Goal: Task Accomplishment & Management: Manage account settings

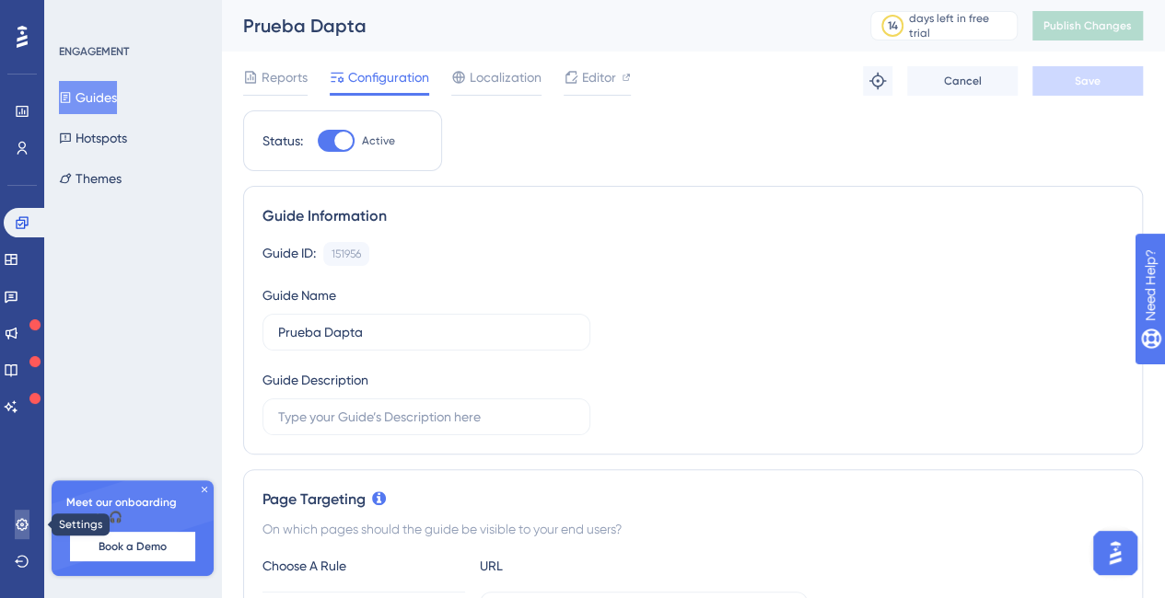
click at [15, 535] on link at bounding box center [22, 524] width 15 height 29
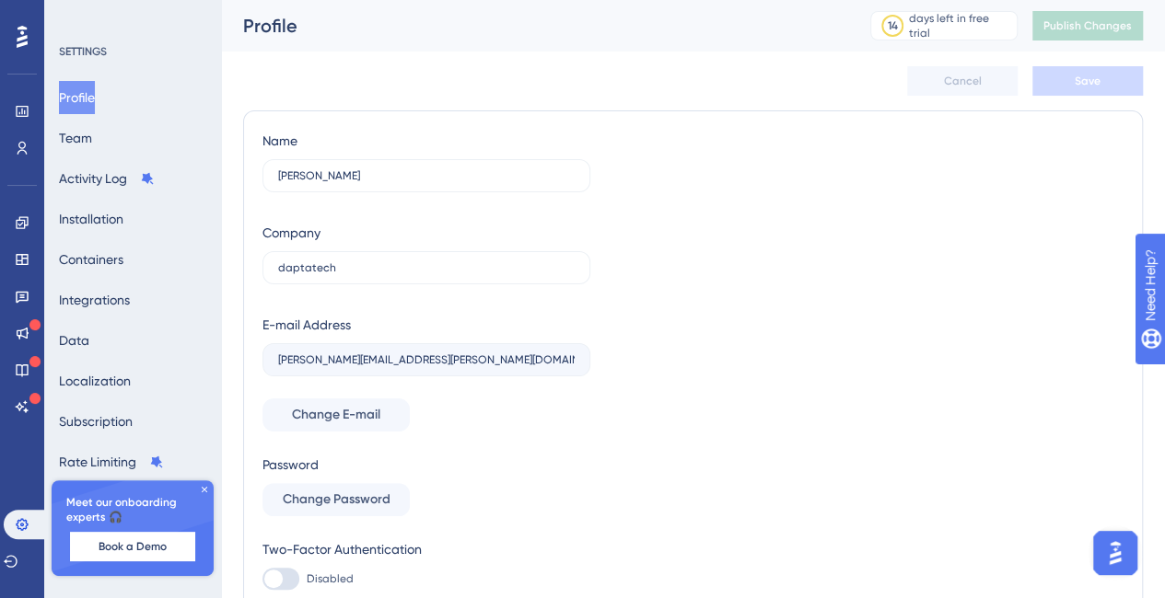
click at [205, 482] on div "Meet our onboarding experts 🎧 Book a Demo" at bounding box center [133, 529] width 162 height 96
click at [205, 485] on icon at bounding box center [204, 489] width 11 height 11
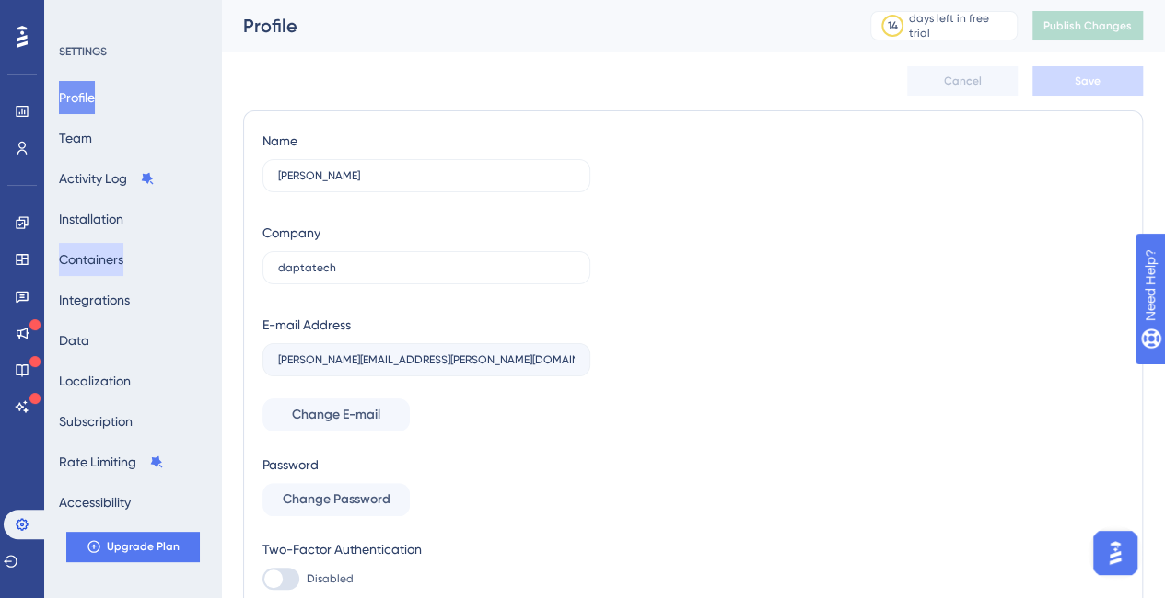
click at [99, 261] on button "Containers" at bounding box center [91, 259] width 64 height 33
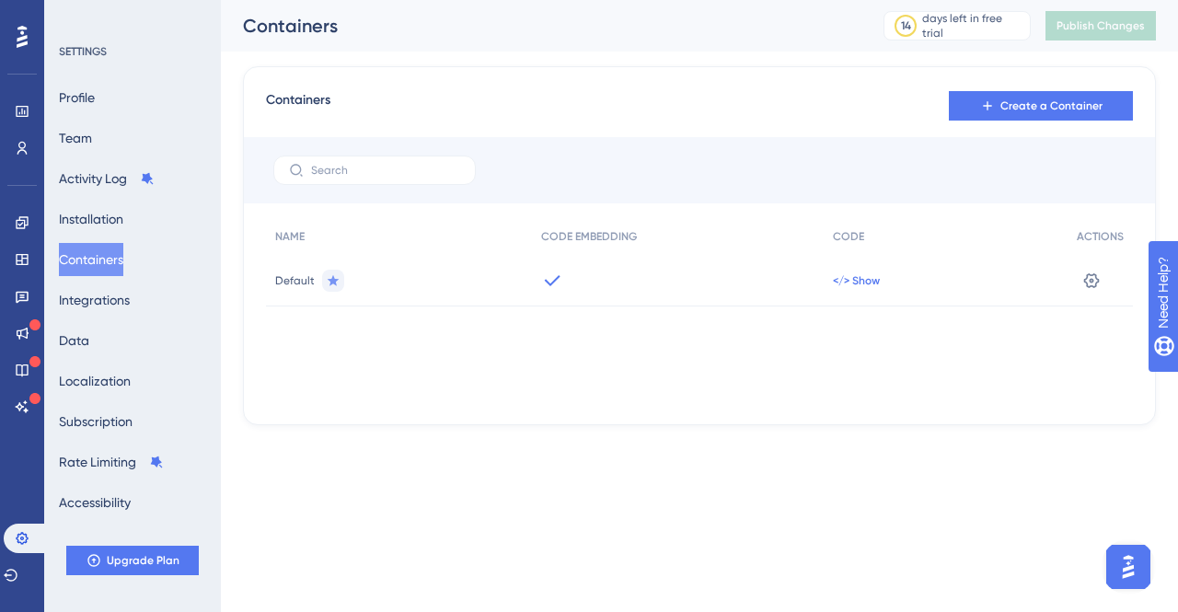
click at [847, 284] on span "</> Show" at bounding box center [856, 280] width 47 height 15
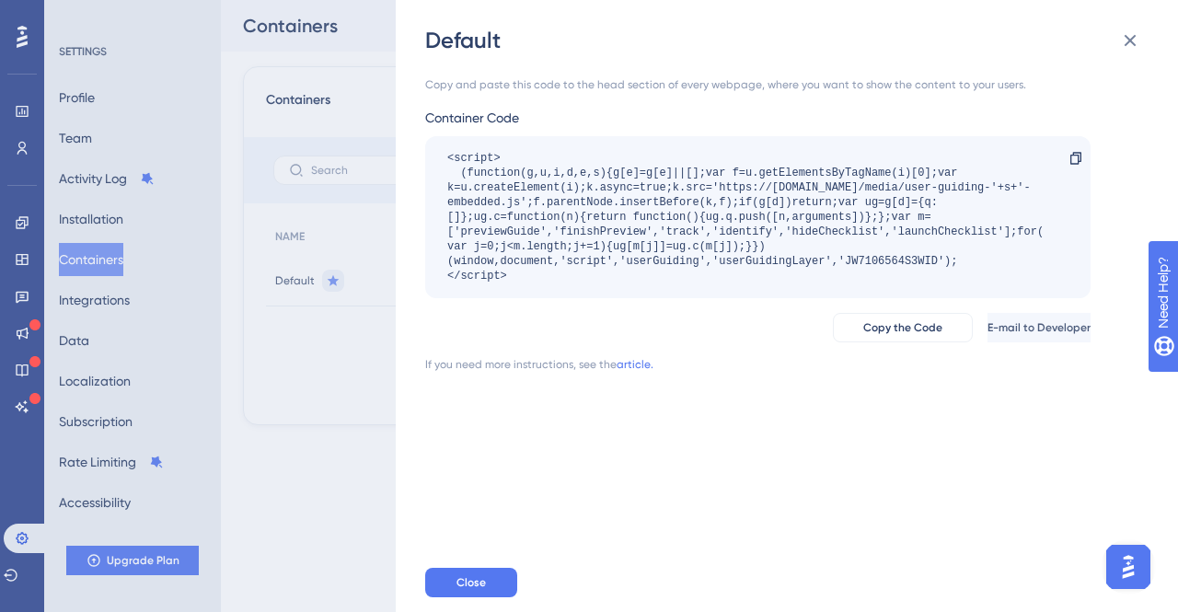
drag, startPoint x: 462, startPoint y: 194, endPoint x: 431, endPoint y: 150, distance: 54.2
click at [427, 145] on div "<script> (function(g,u,i,d,e,s){g[e]=g[e]||[];var f=u.getElementsByTagName(i)[0…" at bounding box center [758, 217] width 666 height 162
click at [742, 189] on div "<script> (function(g,u,i,d,e,s){g[e]=g[e]||[];var f=u.getElementsByTagName(i)[0…" at bounding box center [748, 217] width 603 height 133
click at [1136, 41] on icon at bounding box center [1131, 40] width 22 height 22
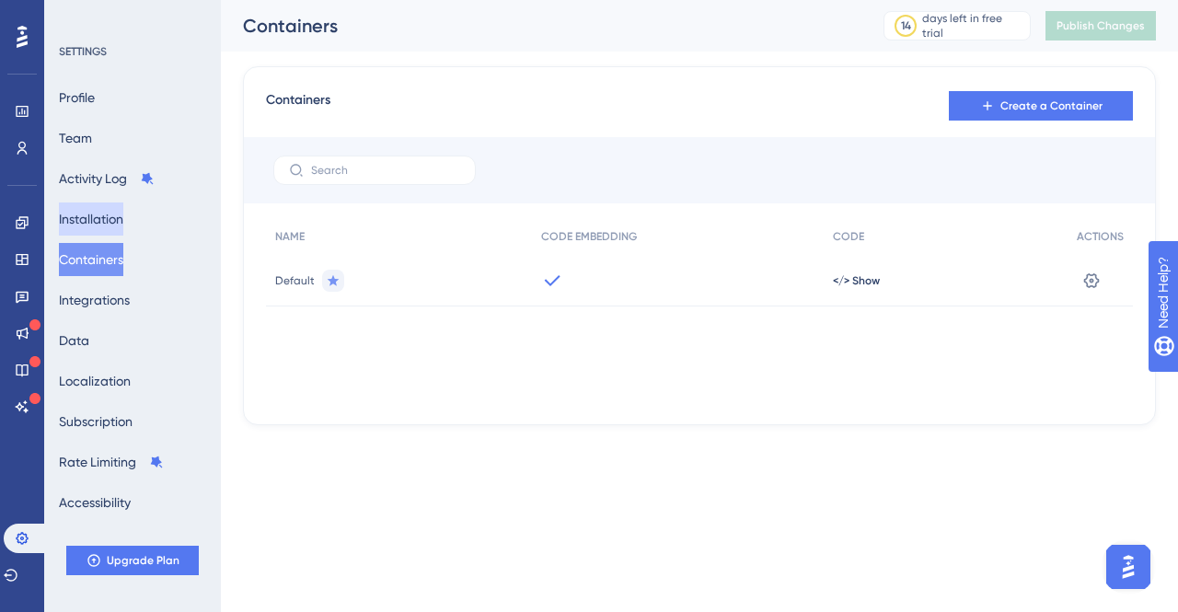
click at [119, 215] on button "Installation" at bounding box center [91, 219] width 64 height 33
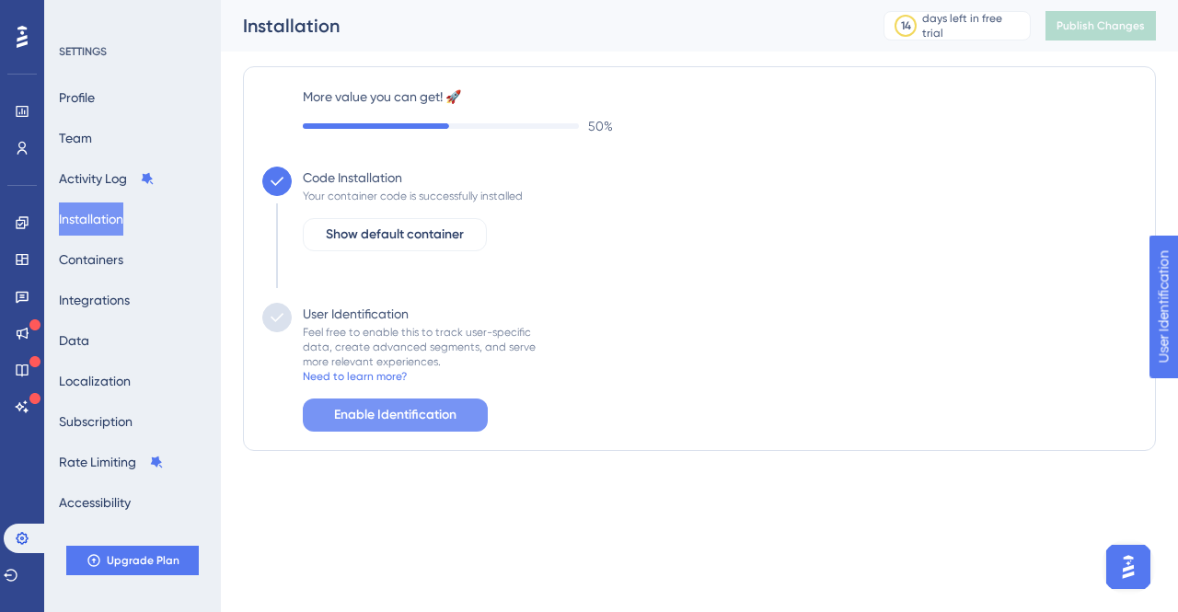
click at [417, 418] on span "Enable Identification" at bounding box center [395, 415] width 122 height 22
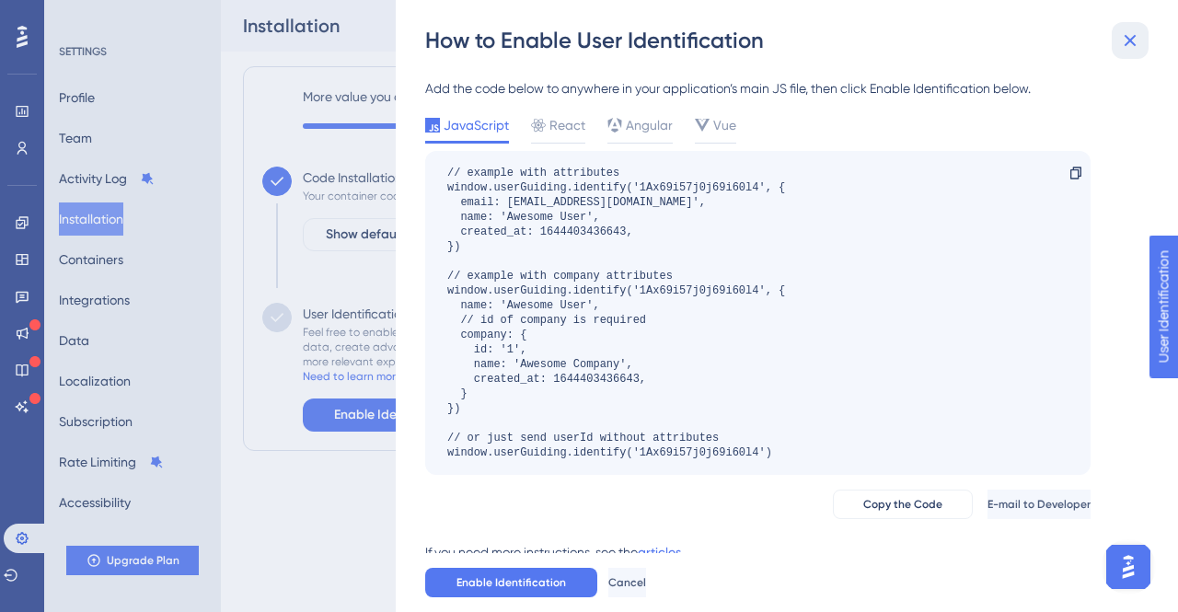
click at [1135, 30] on icon at bounding box center [1131, 40] width 22 height 22
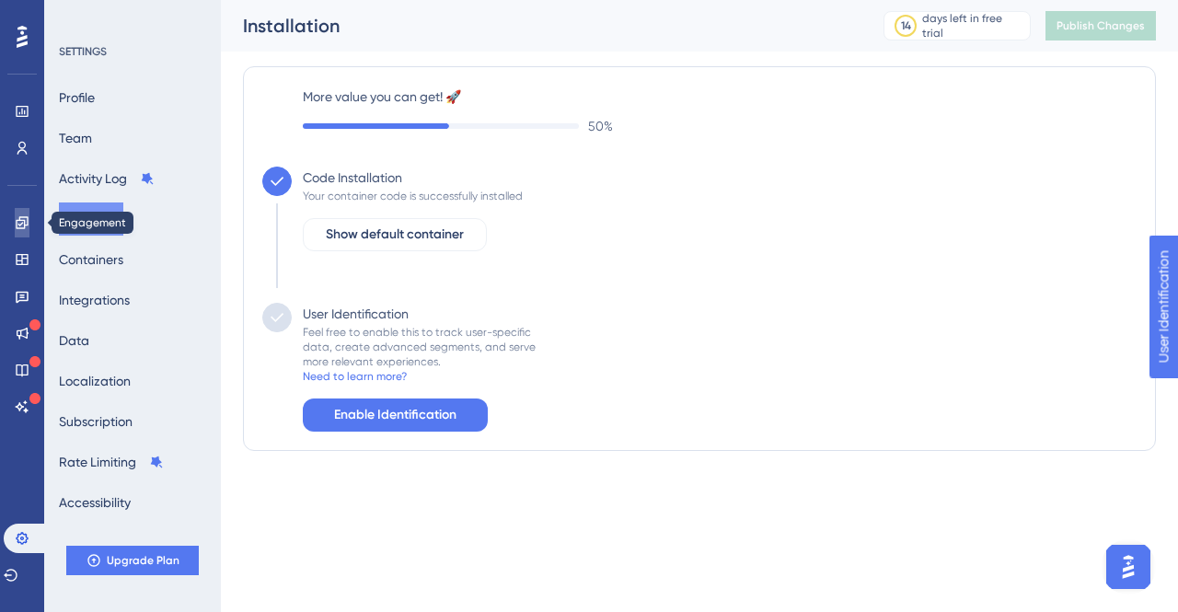
click at [20, 220] on icon at bounding box center [22, 222] width 12 height 12
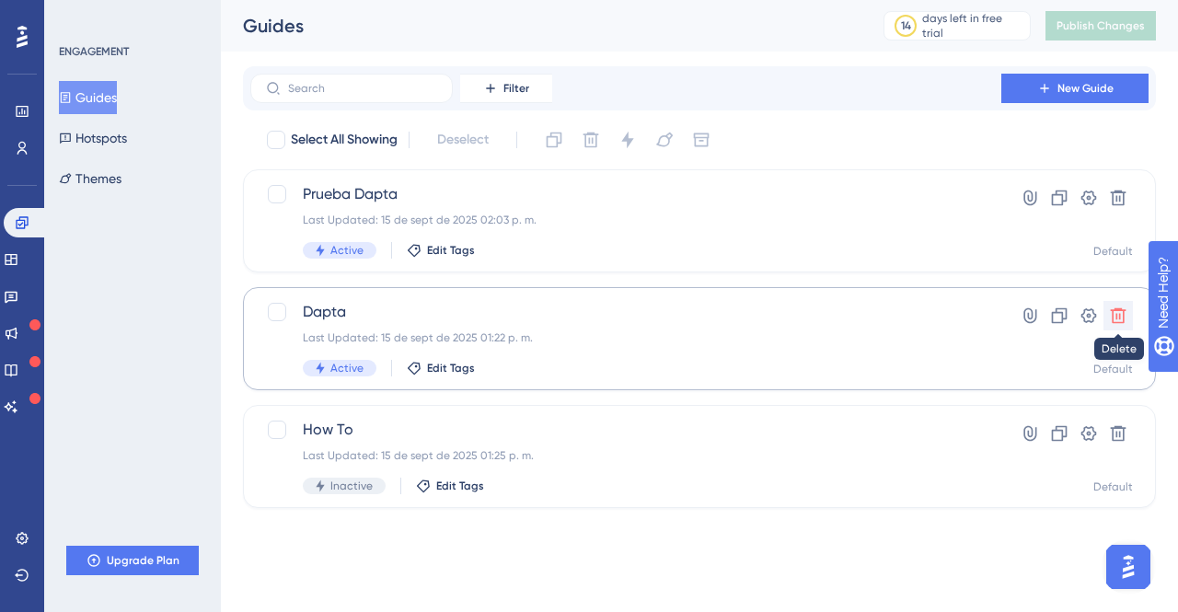
click at [1124, 318] on icon at bounding box center [1119, 316] width 16 height 16
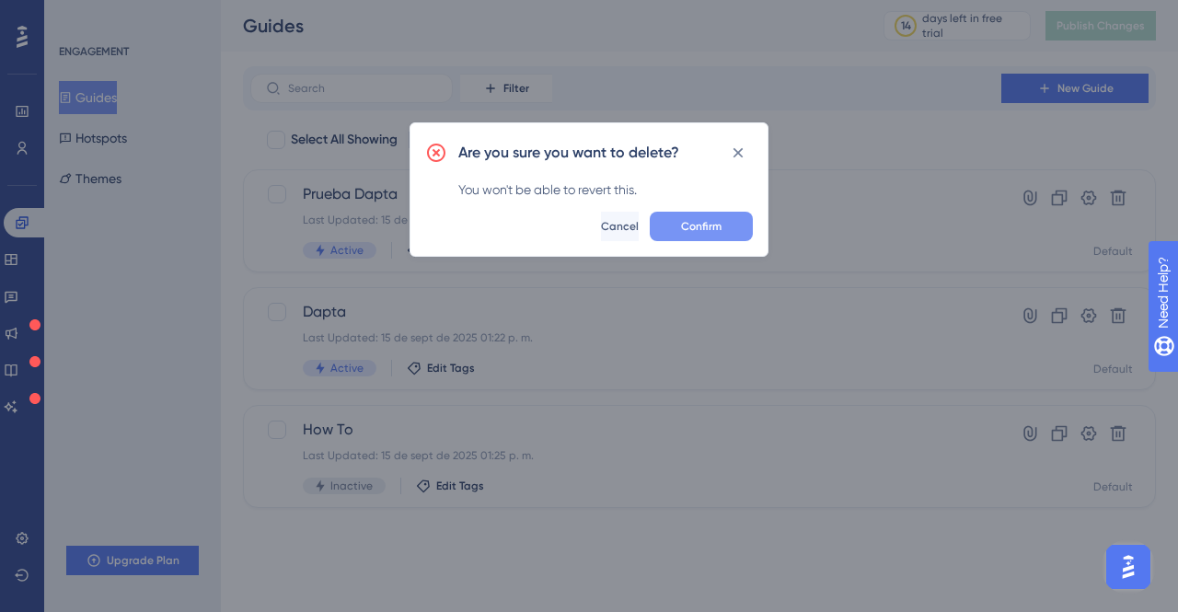
click at [711, 231] on span "Confirm" at bounding box center [701, 226] width 41 height 15
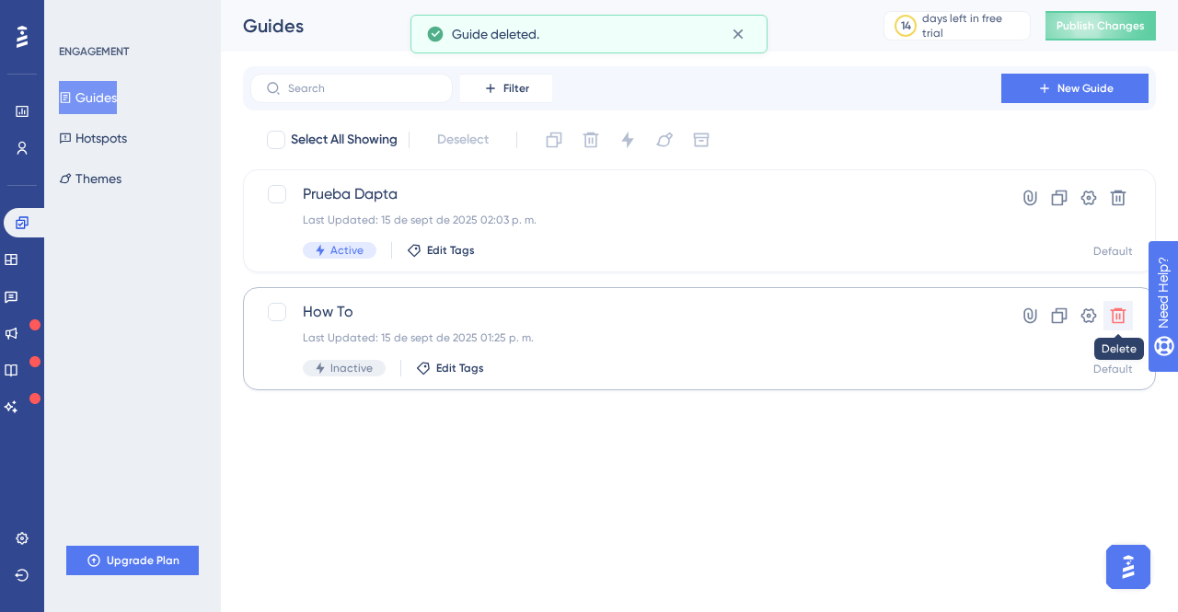
click at [1113, 320] on icon at bounding box center [1119, 316] width 16 height 16
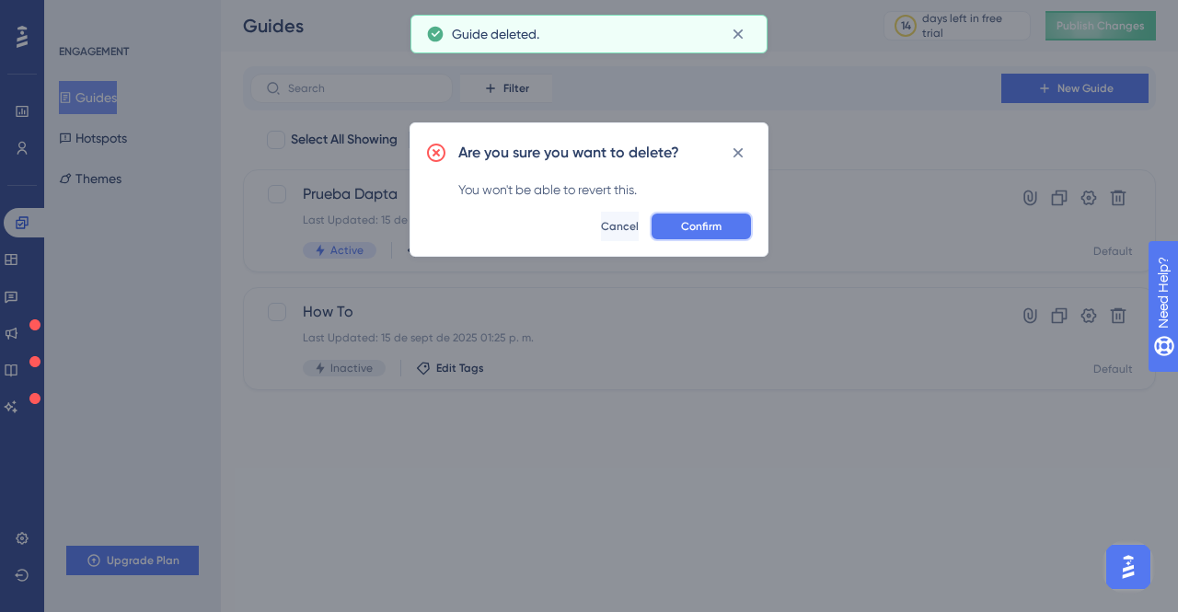
click at [709, 229] on span "Confirm" at bounding box center [701, 226] width 41 height 15
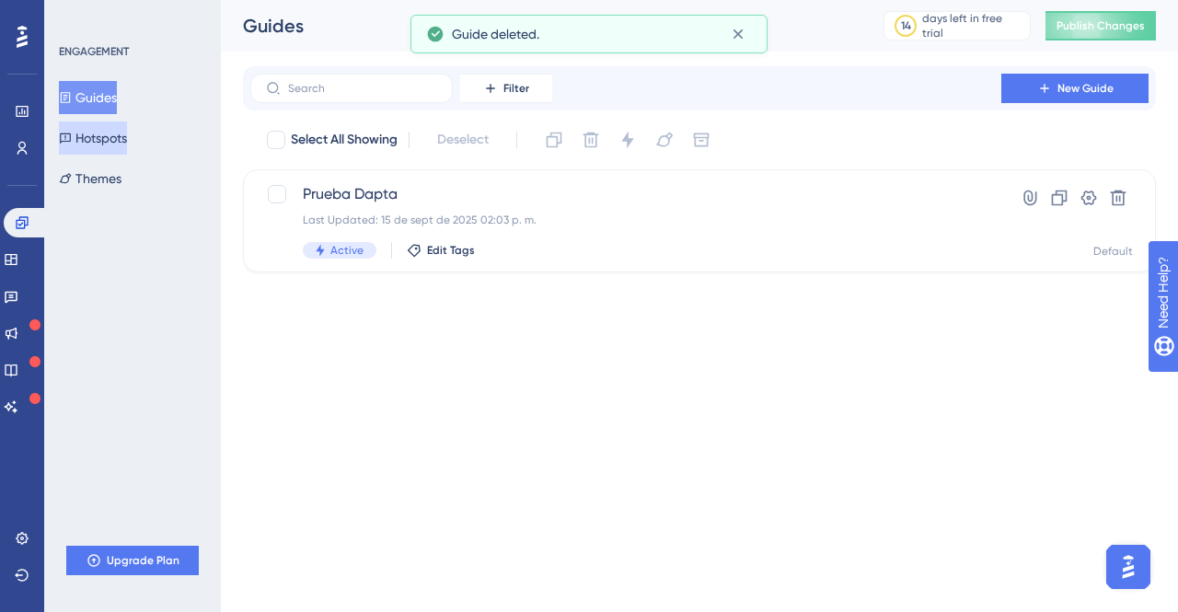
click at [77, 145] on button "Hotspots" at bounding box center [93, 138] width 68 height 33
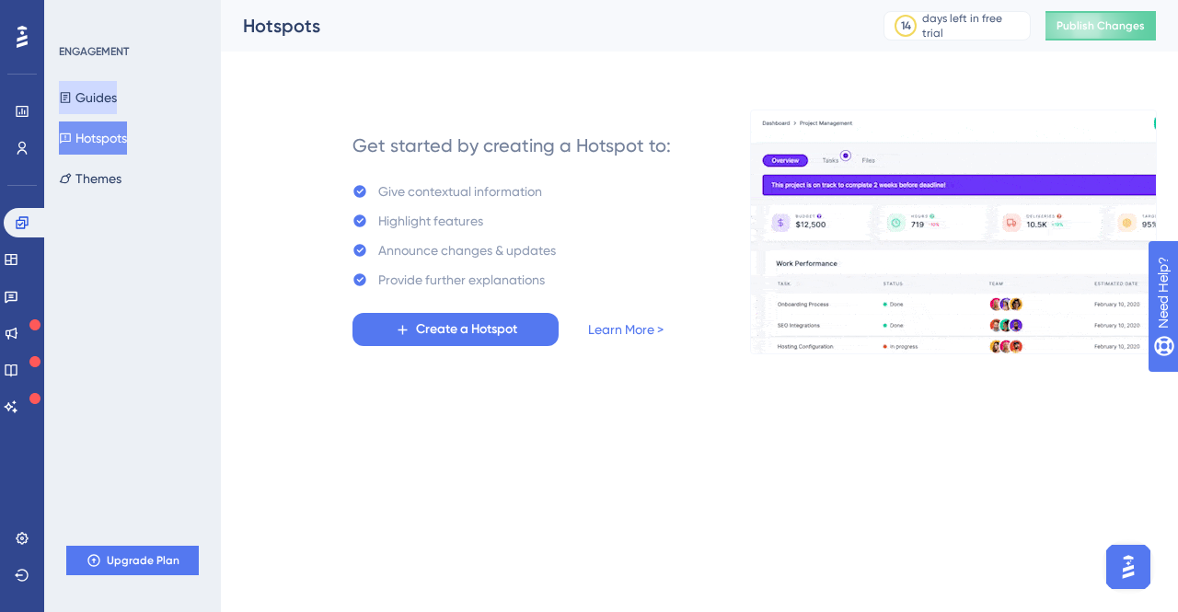
click at [110, 97] on button "Guides" at bounding box center [88, 97] width 58 height 33
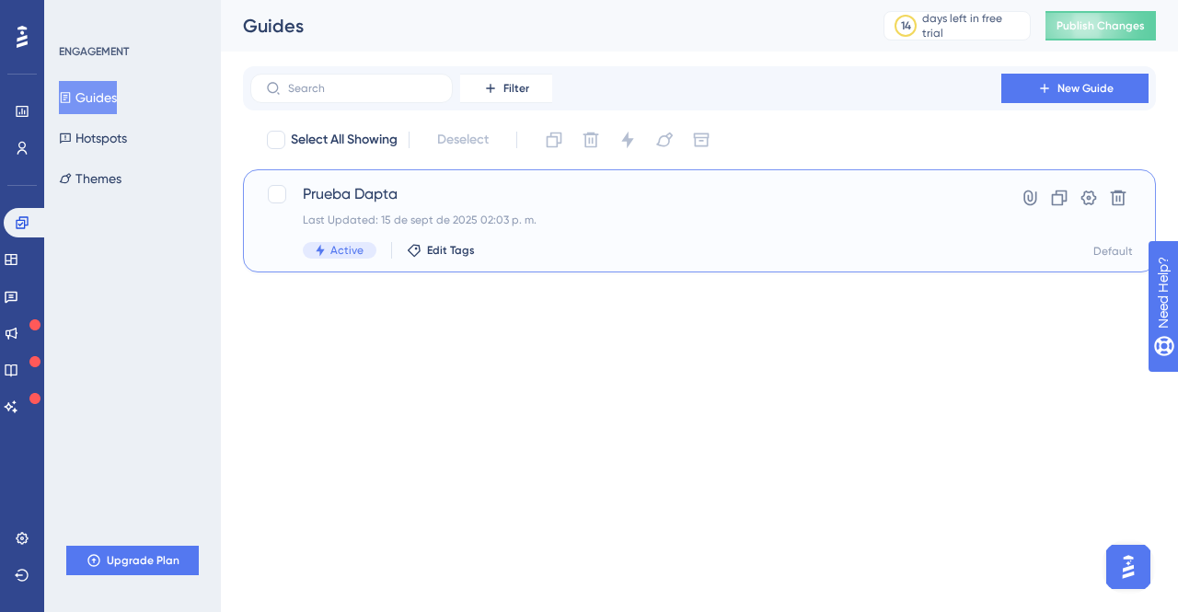
click at [383, 205] on div "Prueba Dapta Last Updated: 15 de sept de 2025 02:03 p. m. Active Edit Tags" at bounding box center [626, 220] width 646 height 75
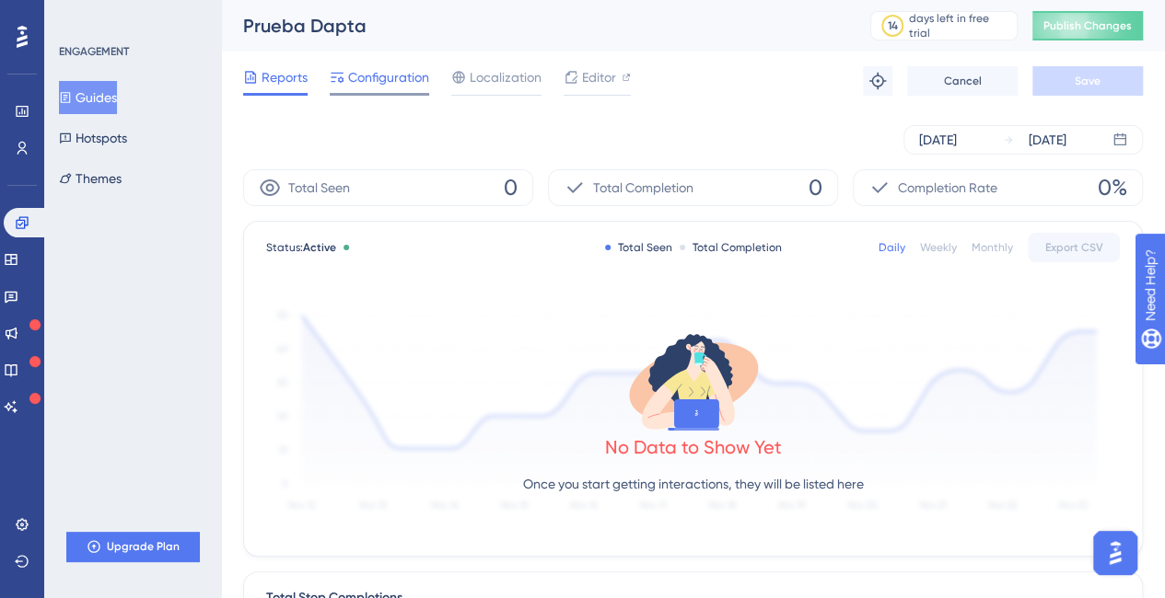
click at [366, 75] on span "Configuration" at bounding box center [388, 77] width 81 height 22
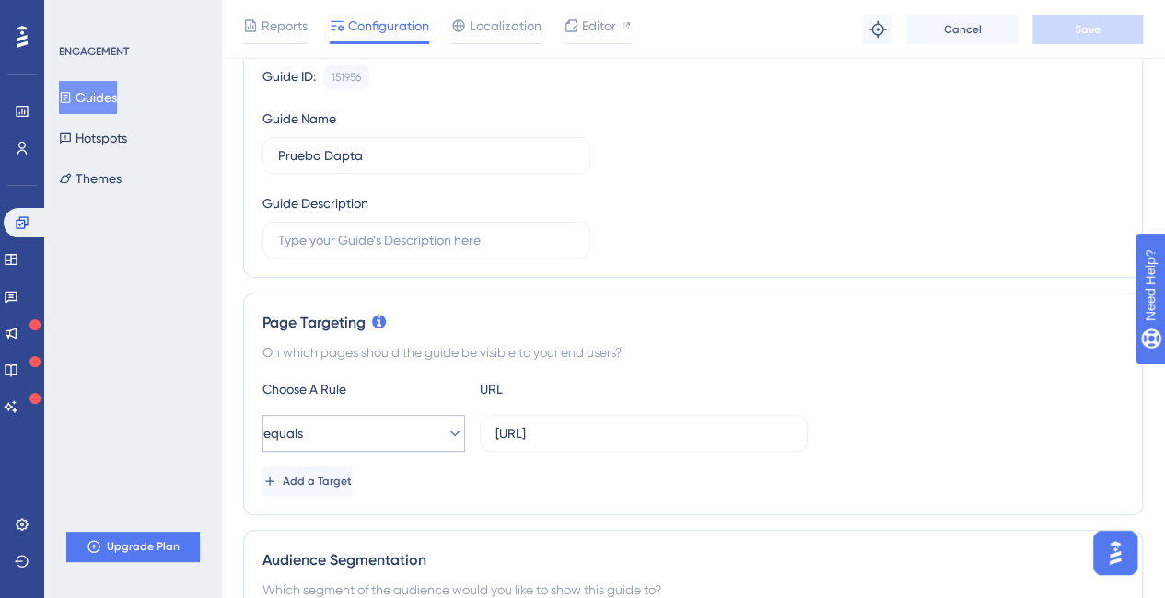
scroll to position [276, 0]
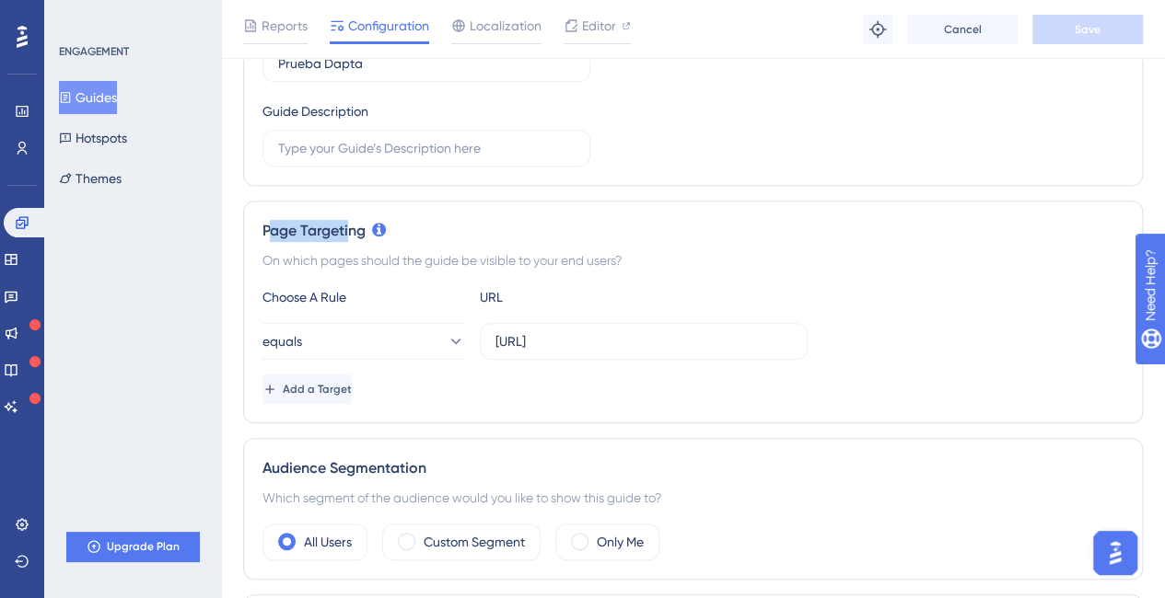
drag, startPoint x: 270, startPoint y: 228, endPoint x: 349, endPoint y: 234, distance: 79.4
click at [348, 233] on div "Page Targeting" at bounding box center [692, 231] width 861 height 22
click at [353, 237] on div "Page Targeting" at bounding box center [692, 231] width 861 height 22
click at [446, 342] on icon at bounding box center [455, 341] width 18 height 18
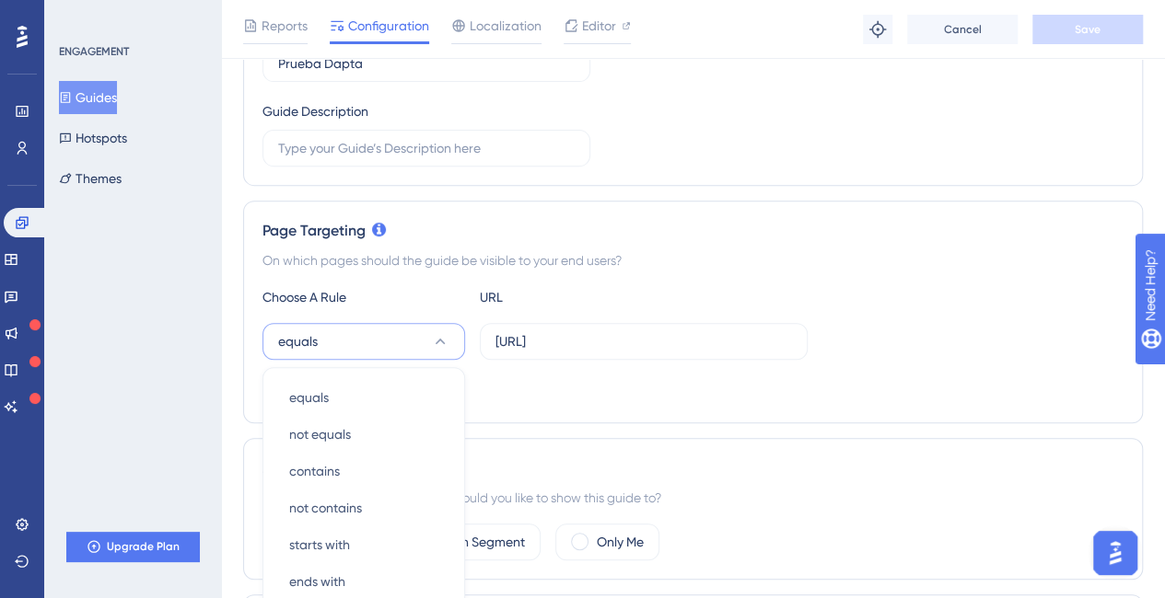
scroll to position [455, 0]
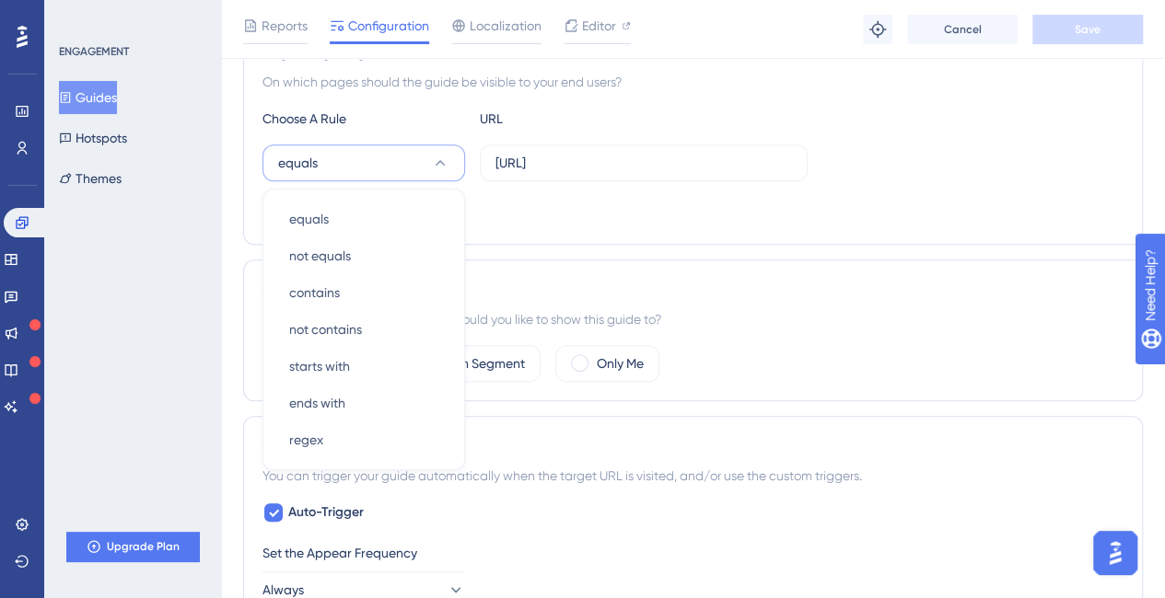
click at [735, 227] on div "Page Targeting On which pages should the guide be visible to your end users? Ch…" at bounding box center [692, 133] width 899 height 223
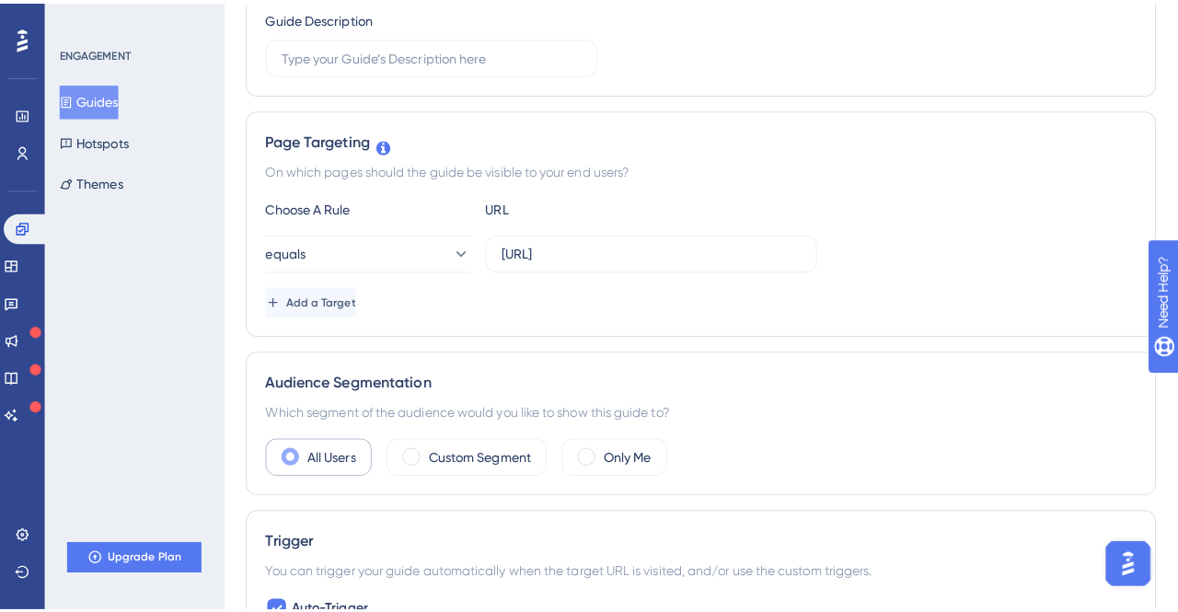
scroll to position [0, 0]
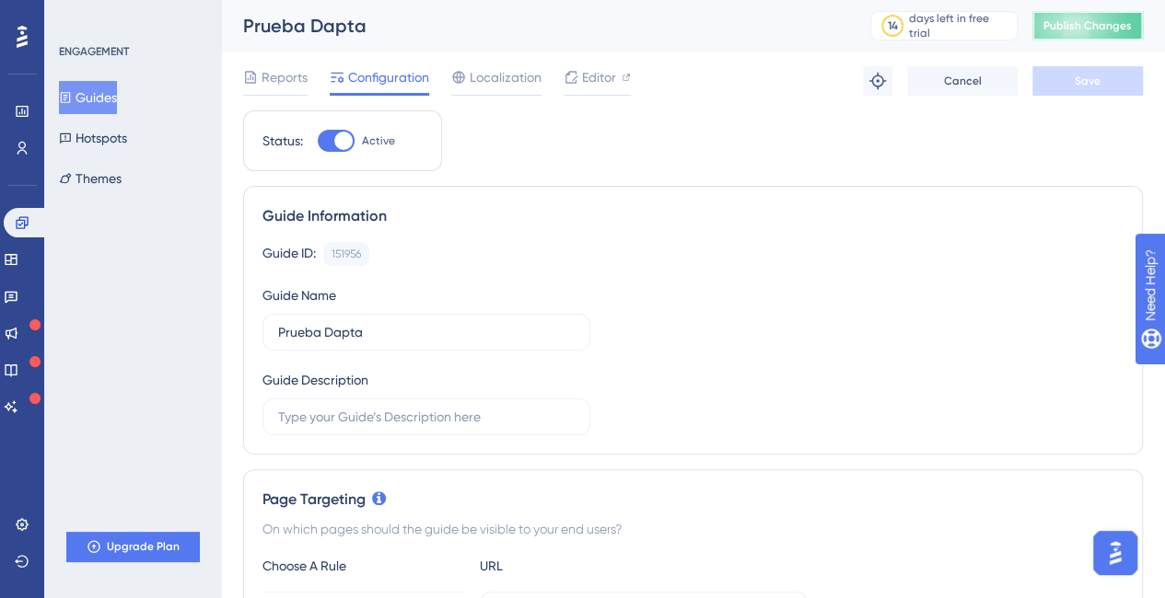
click at [1086, 23] on span "Publish Changes" at bounding box center [1087, 25] width 88 height 15
click at [121, 139] on button "Hotspots" at bounding box center [93, 138] width 68 height 33
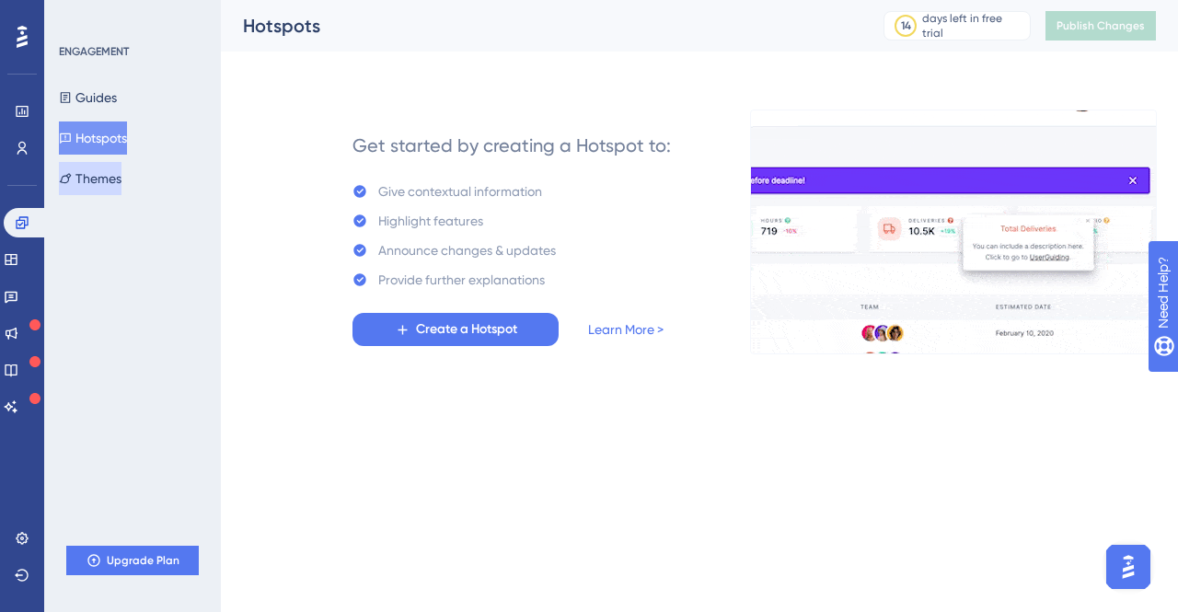
click at [116, 180] on button "Themes" at bounding box center [90, 178] width 63 height 33
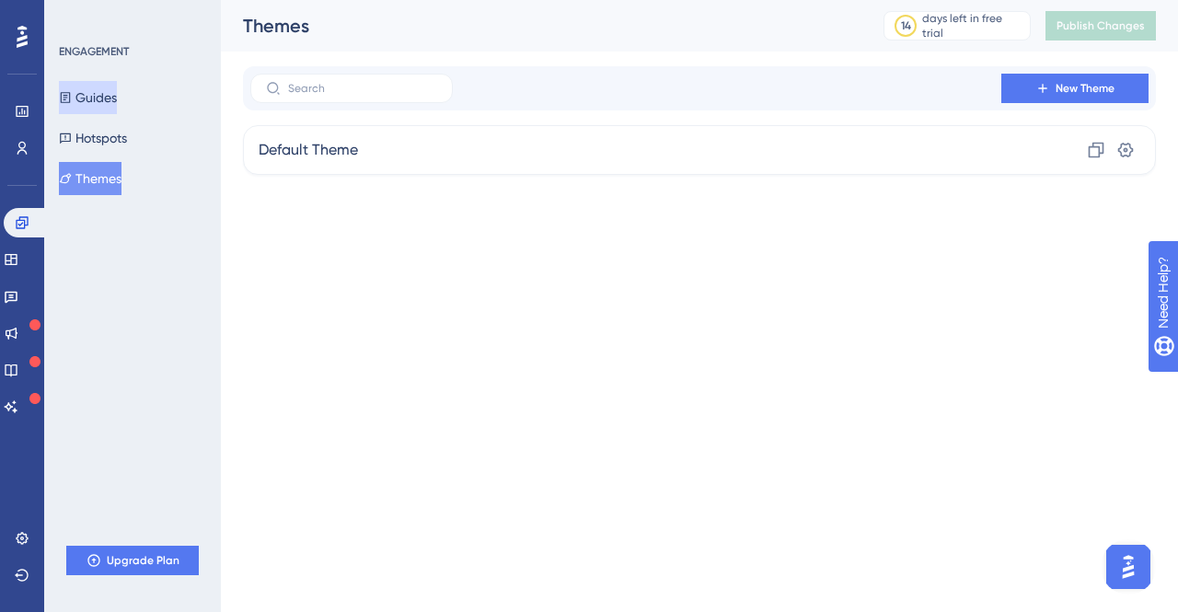
click at [109, 108] on button "Guides" at bounding box center [88, 97] width 58 height 33
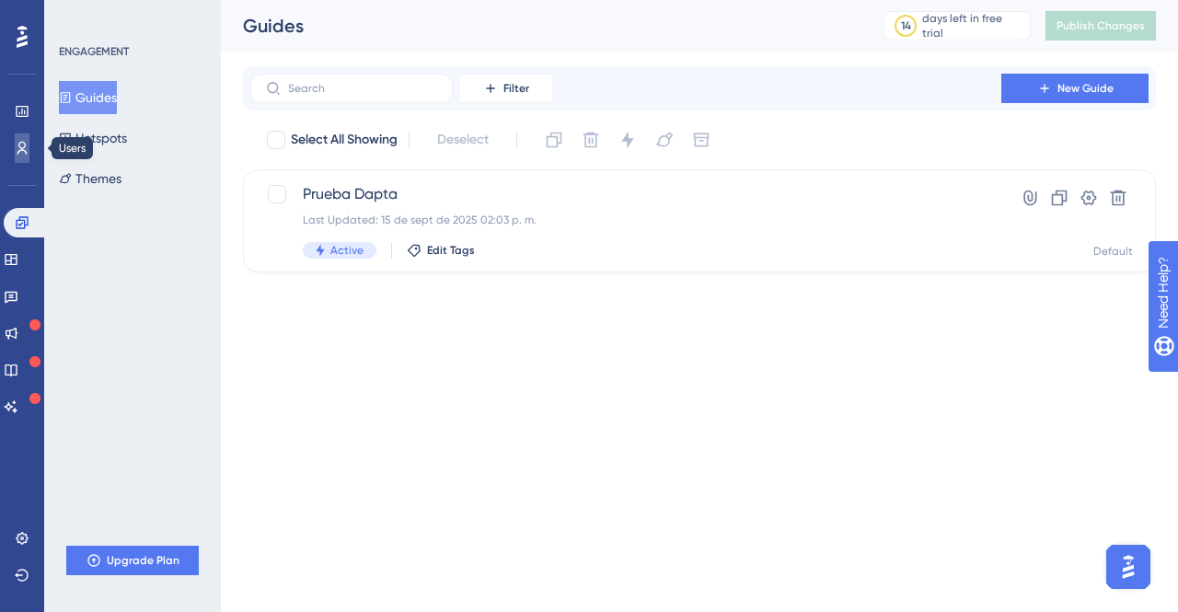
click at [18, 147] on icon at bounding box center [22, 148] width 15 height 15
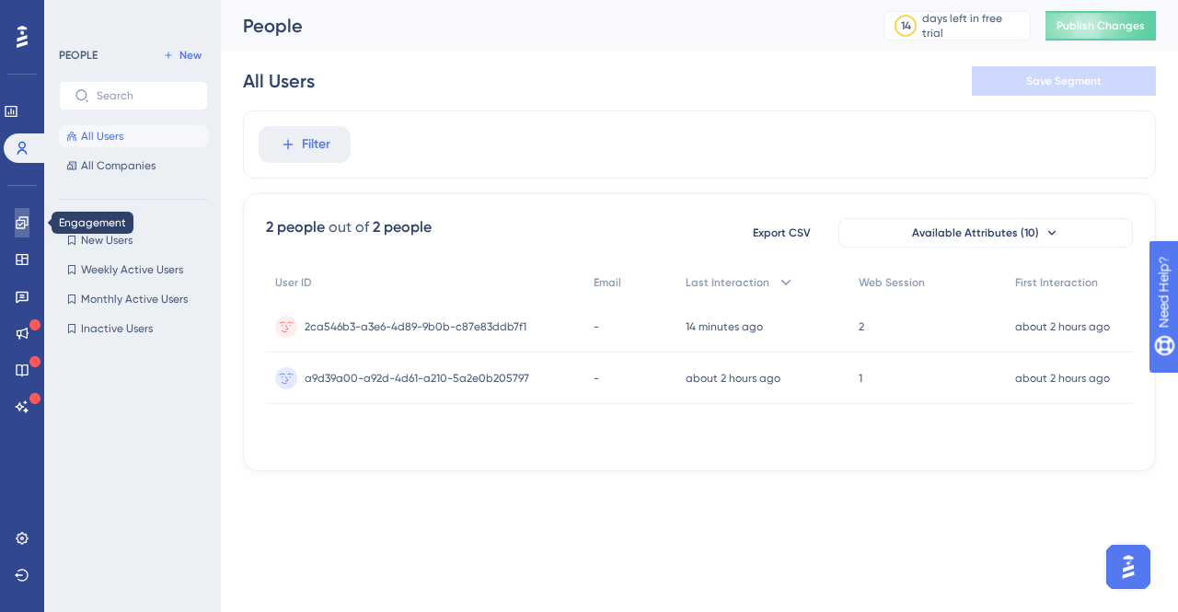
click at [21, 224] on icon at bounding box center [22, 222] width 12 height 12
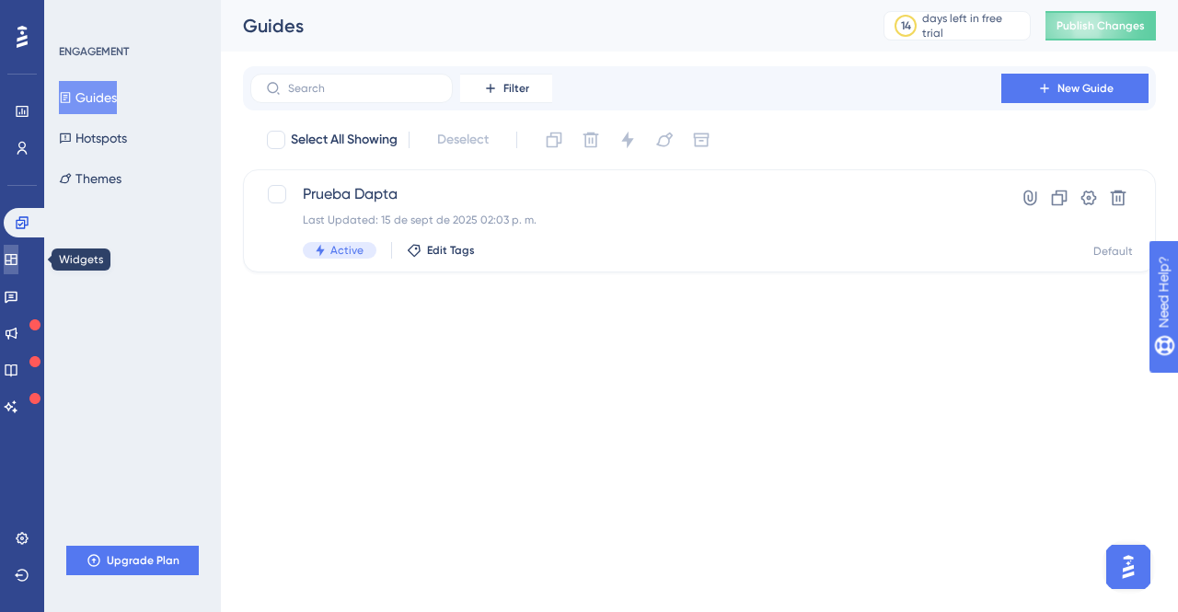
click at [18, 271] on link at bounding box center [11, 259] width 15 height 29
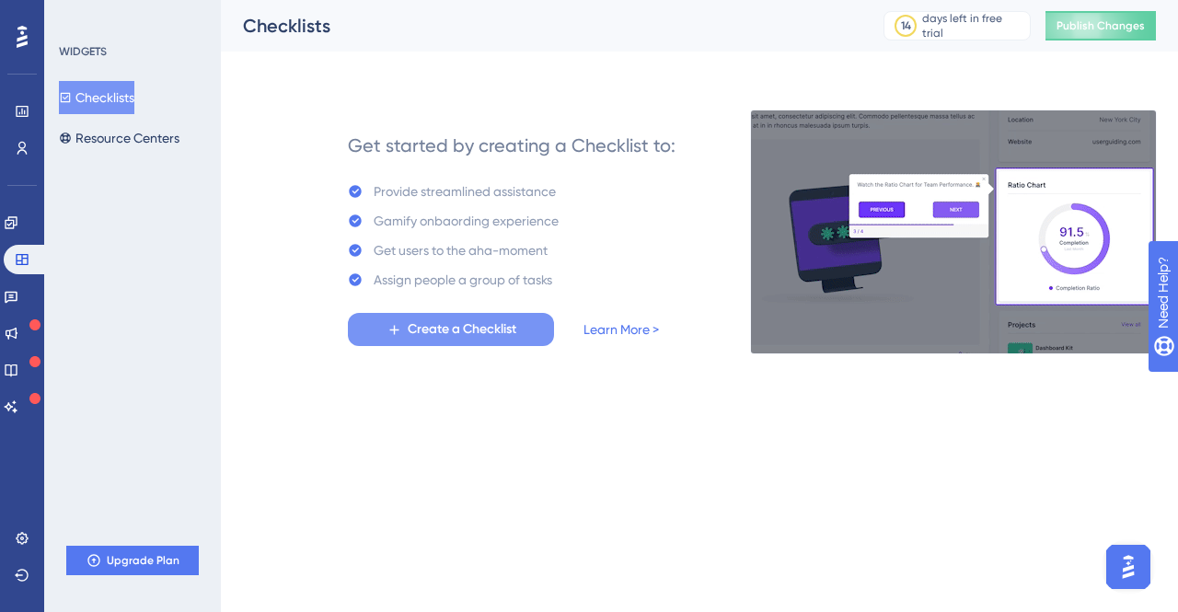
click at [457, 332] on span "Create a Checklist" at bounding box center [462, 330] width 109 height 22
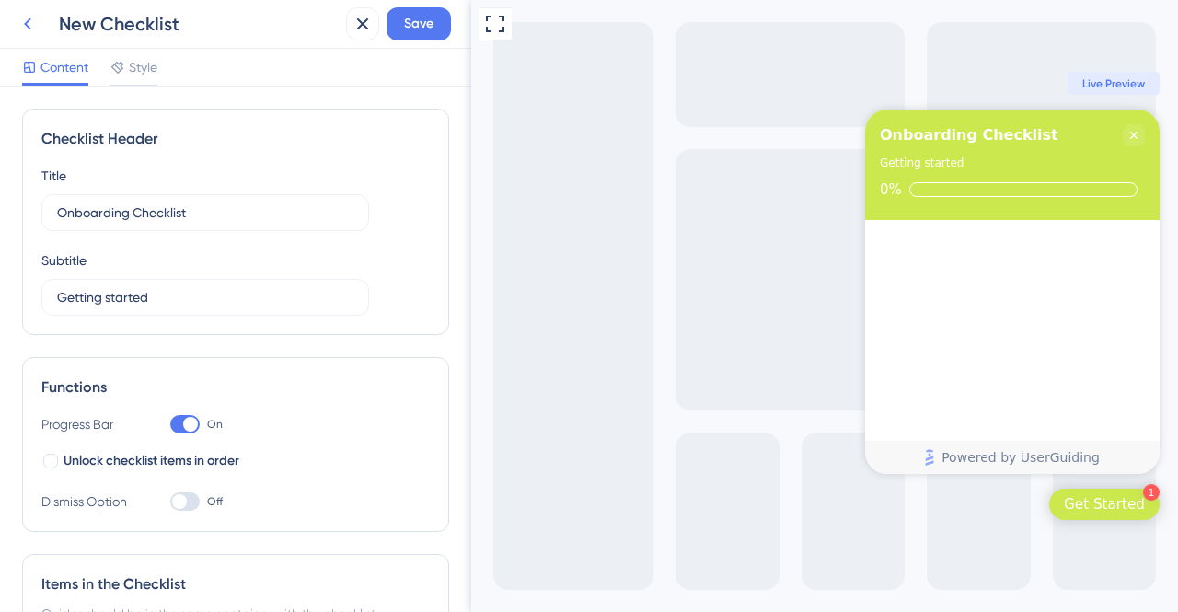
click at [27, 26] on icon at bounding box center [27, 24] width 7 height 12
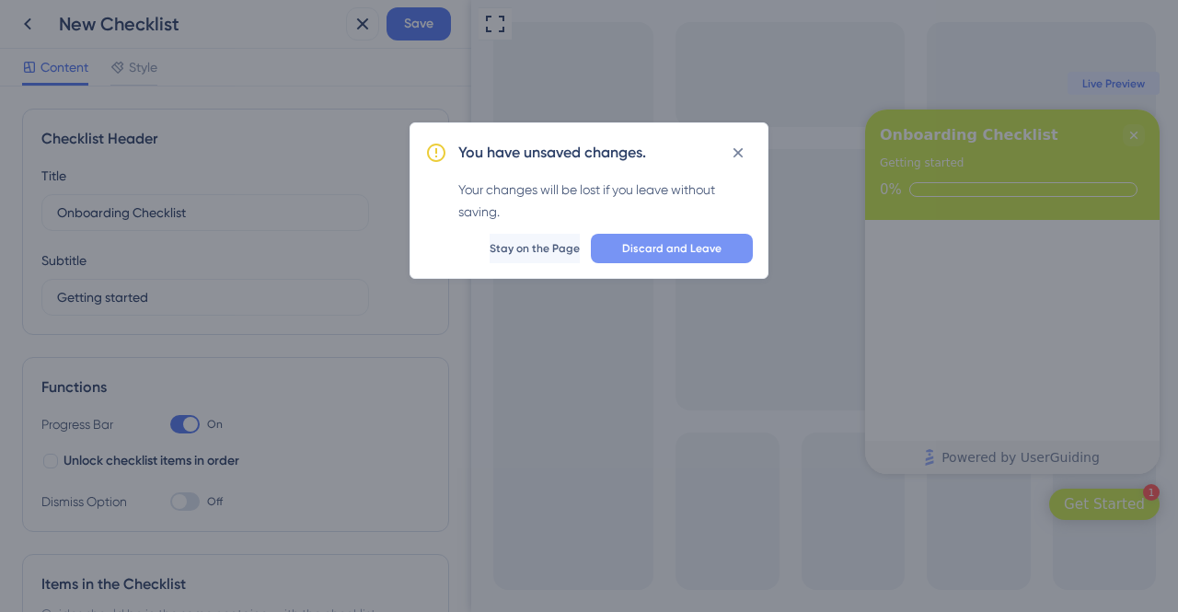
click at [677, 237] on button "Discard and Leave" at bounding box center [672, 248] width 162 height 29
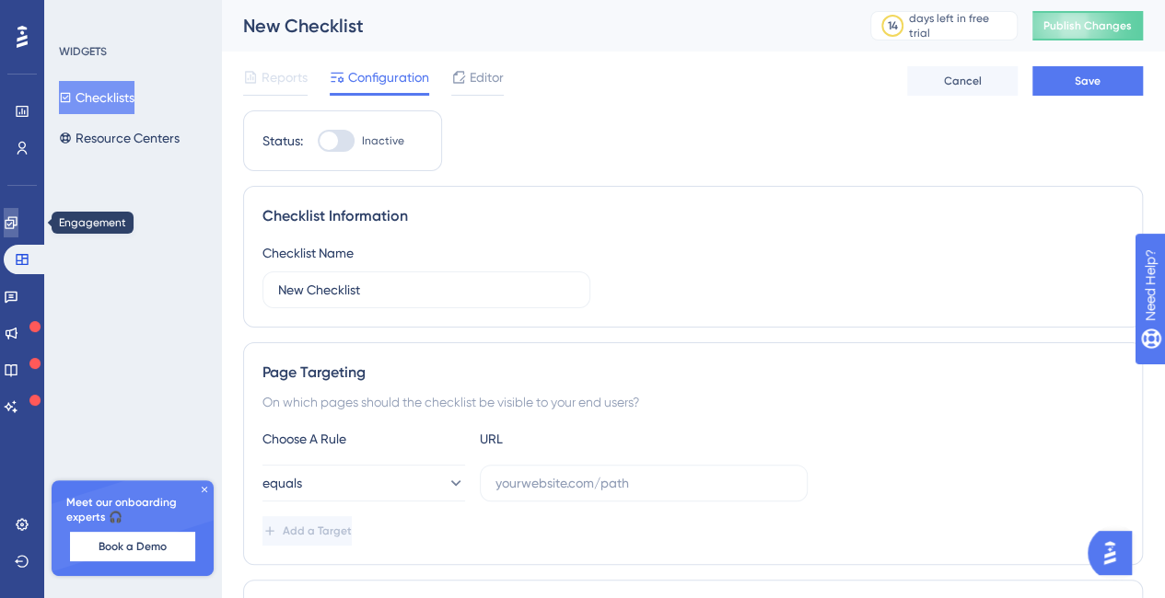
click at [17, 223] on icon at bounding box center [11, 222] width 12 height 12
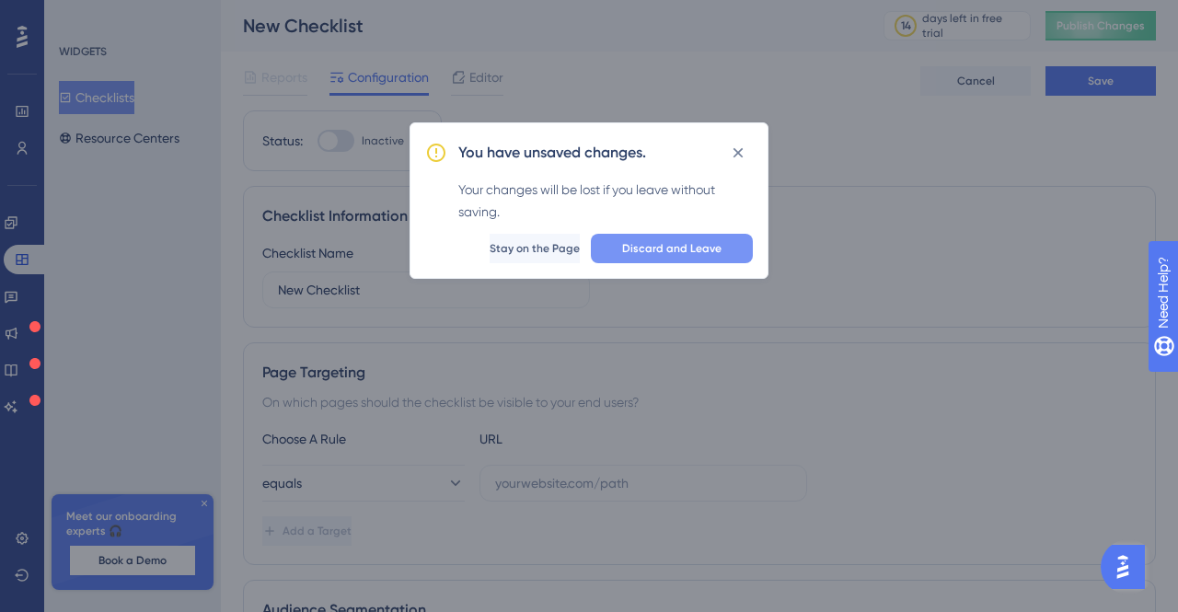
click at [695, 241] on span "Discard and Leave" at bounding box center [671, 248] width 99 height 15
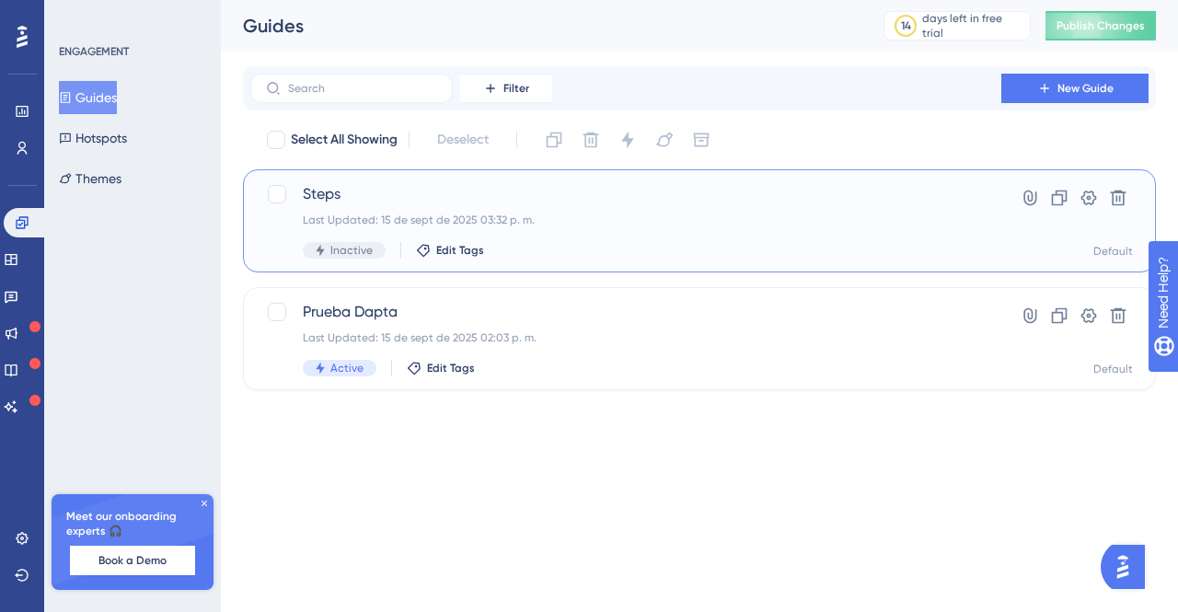
click at [306, 191] on span "Steps" at bounding box center [626, 194] width 646 height 22
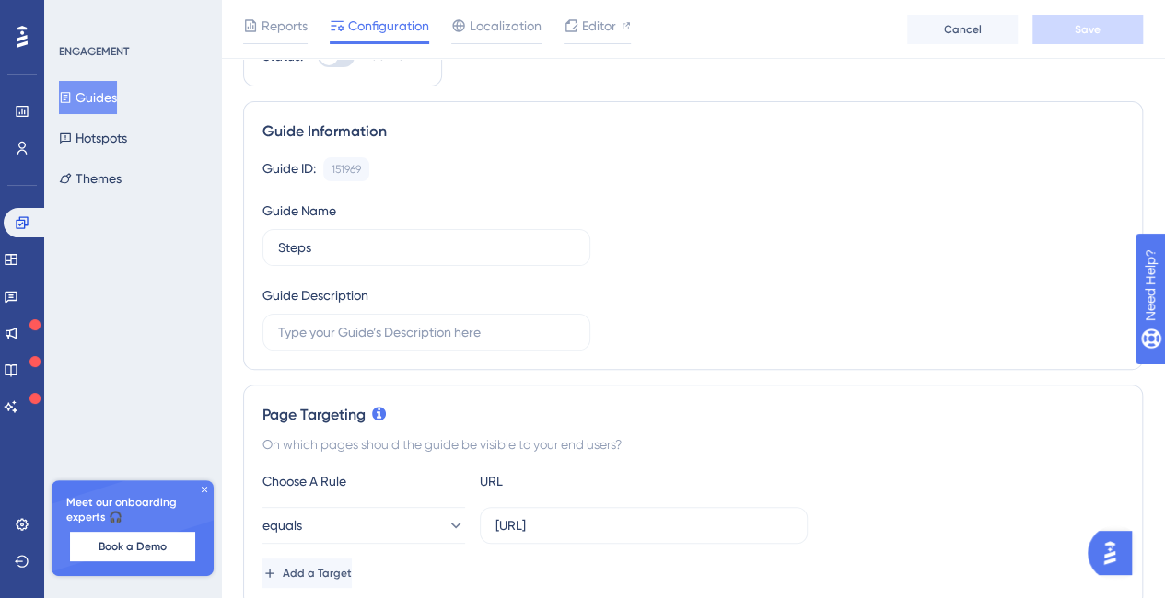
scroll to position [276, 0]
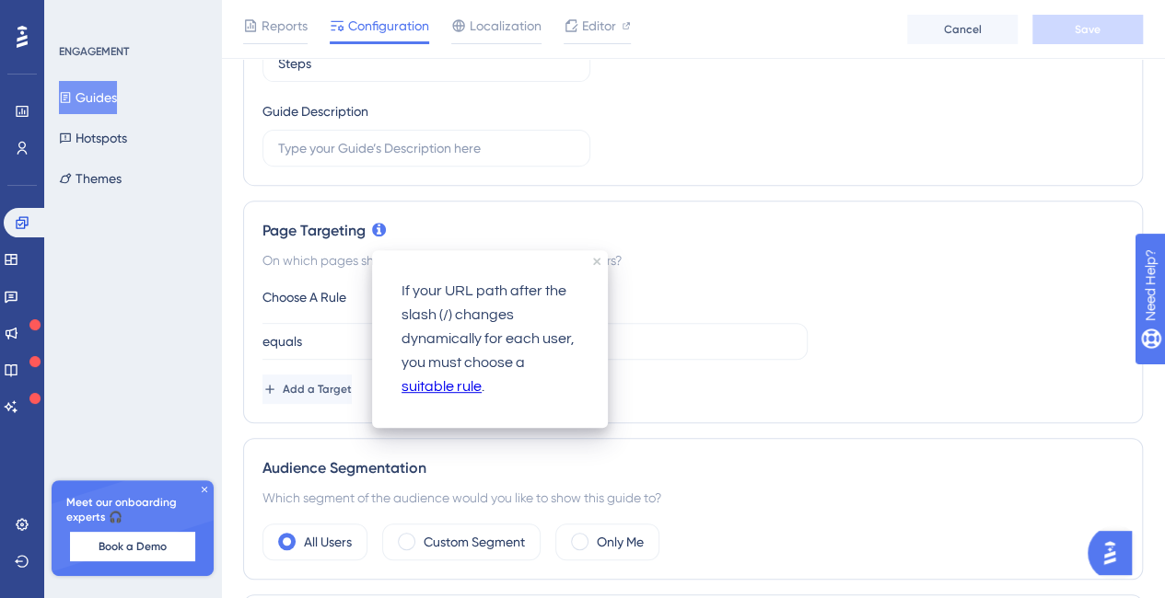
click at [444, 386] on link "suitable rule" at bounding box center [441, 388] width 80 height 24
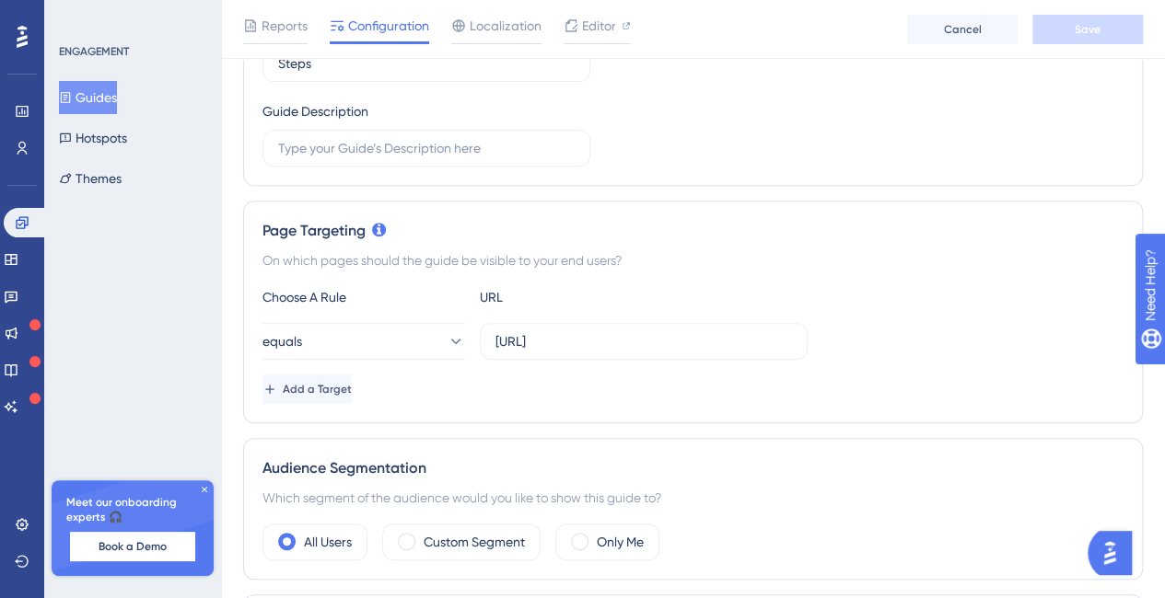
scroll to position [460, 0]
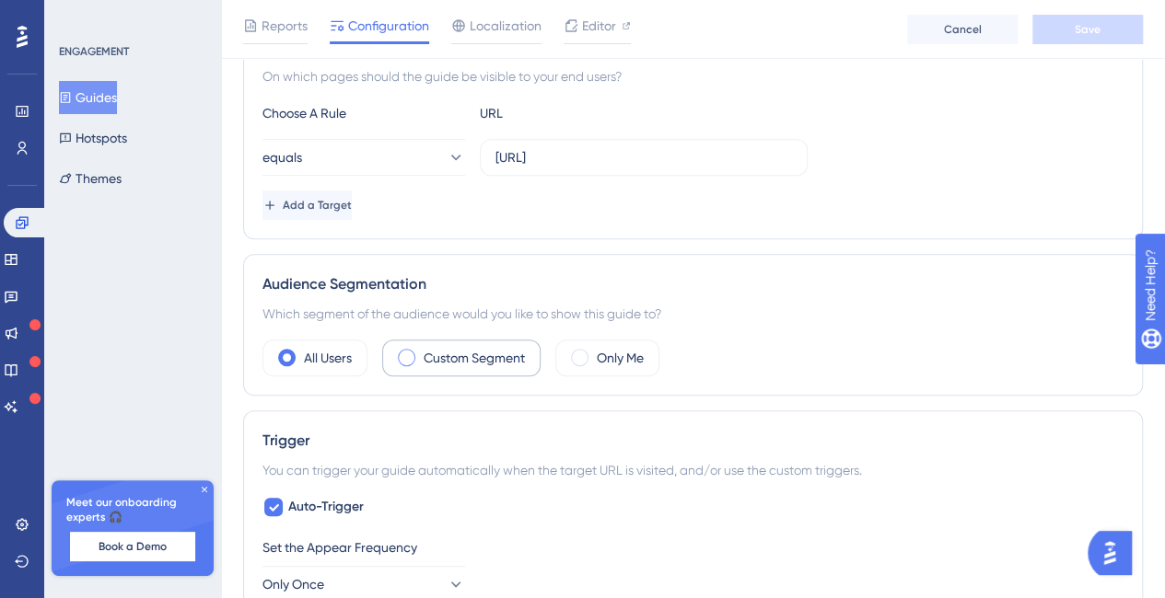
click at [407, 349] on span at bounding box center [406, 357] width 17 height 17
click at [421, 352] on input "radio" at bounding box center [421, 352] width 0 height 0
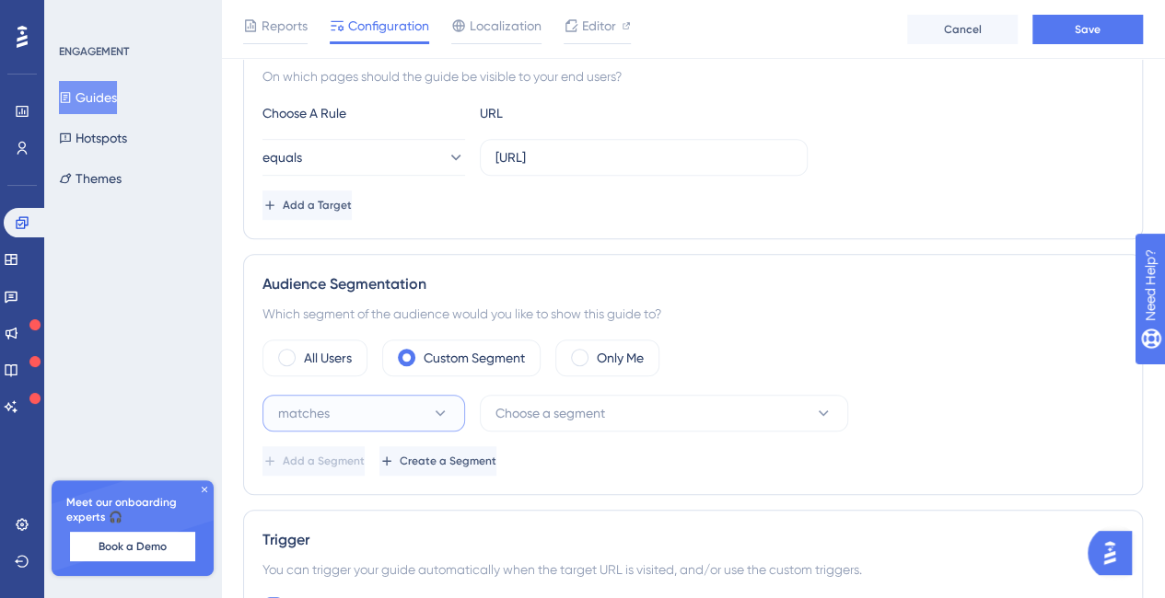
click at [446, 423] on button "matches" at bounding box center [363, 413] width 203 height 37
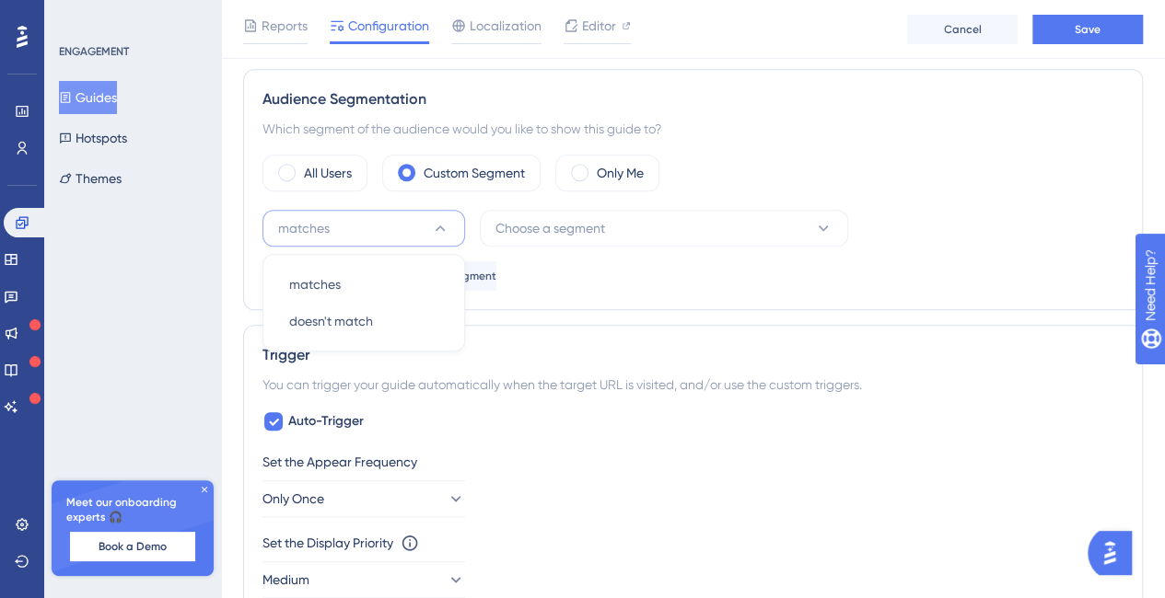
click at [482, 348] on div "Trigger" at bounding box center [692, 355] width 861 height 22
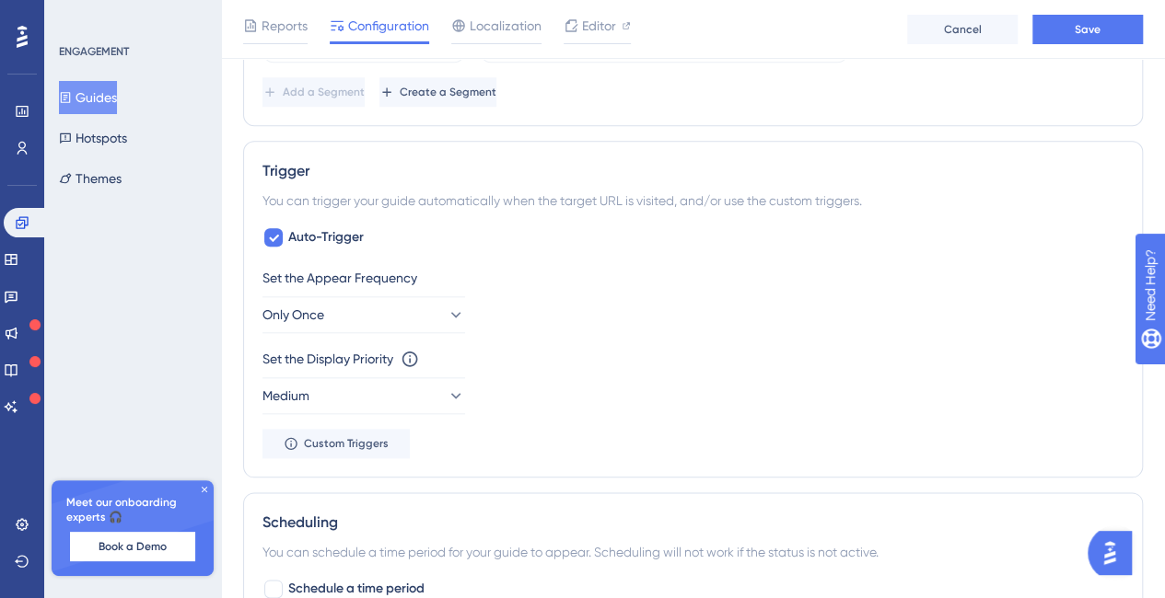
scroll to position [553, 0]
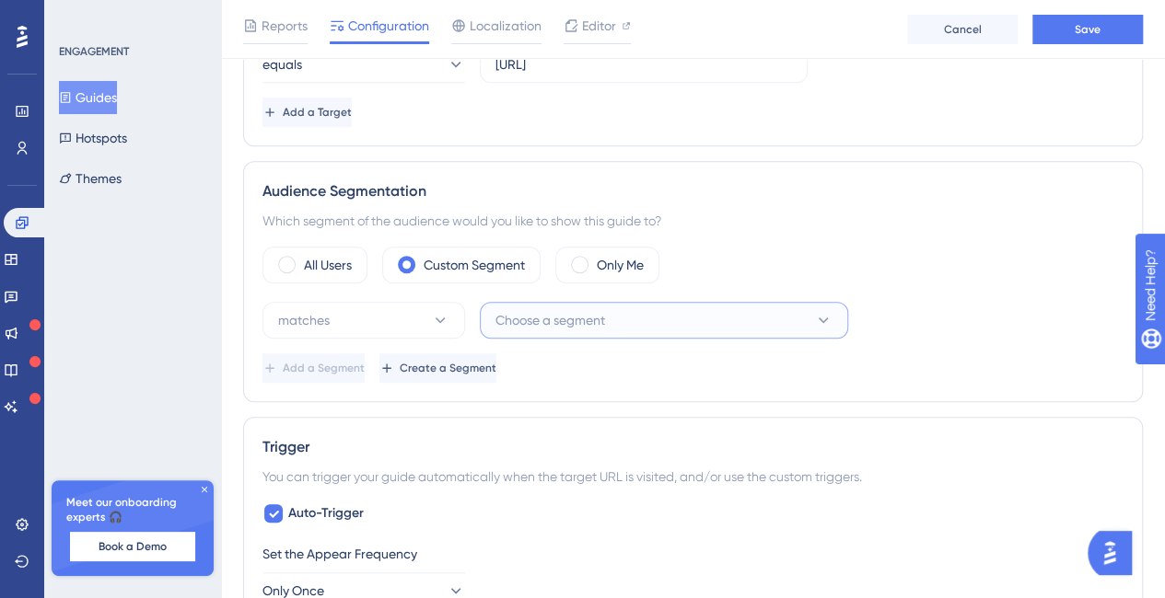
click at [564, 323] on span "Choose a segment" at bounding box center [550, 320] width 110 height 22
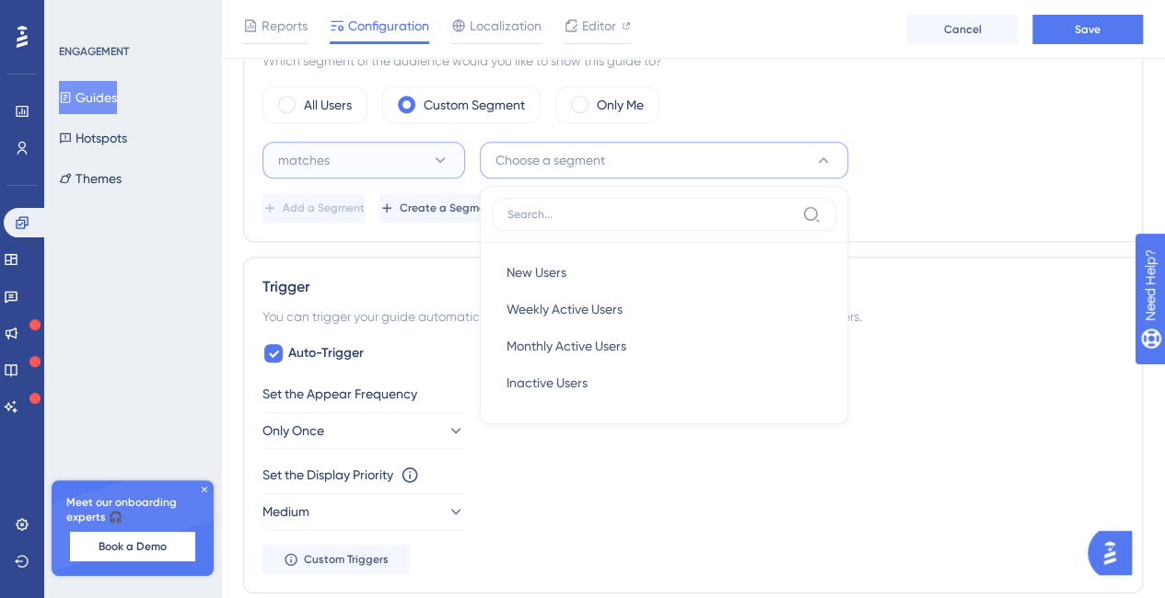
click at [418, 155] on button "matches" at bounding box center [363, 160] width 203 height 37
click at [915, 111] on div "All Users Custom Segment Only Me" at bounding box center [692, 105] width 861 height 37
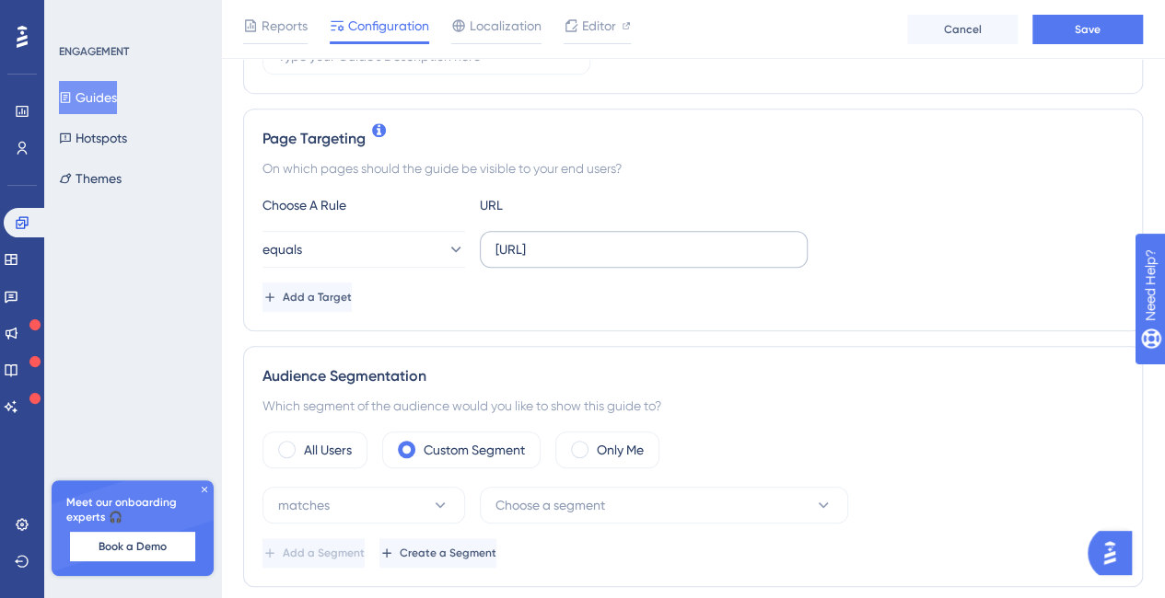
scroll to position [0, 0]
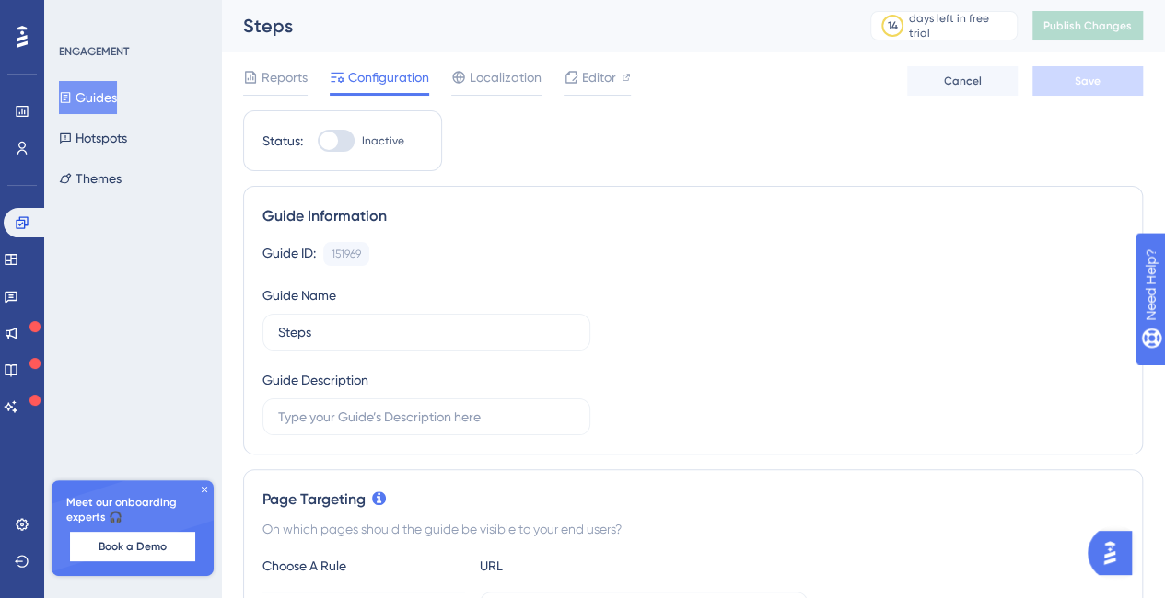
click at [342, 139] on div at bounding box center [336, 141] width 37 height 22
click at [318, 141] on input "Inactive" at bounding box center [317, 141] width 1 height 1
checkbox input "true"
click at [1077, 86] on span "Save" at bounding box center [1087, 81] width 26 height 15
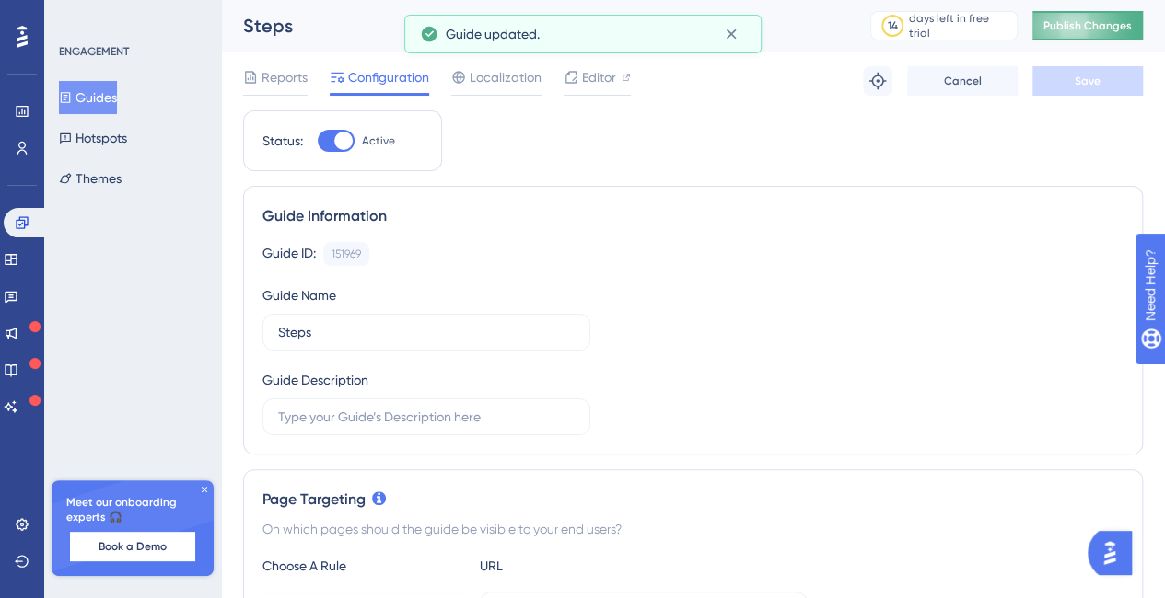
click at [1093, 23] on span "Publish Changes" at bounding box center [1087, 25] width 88 height 15
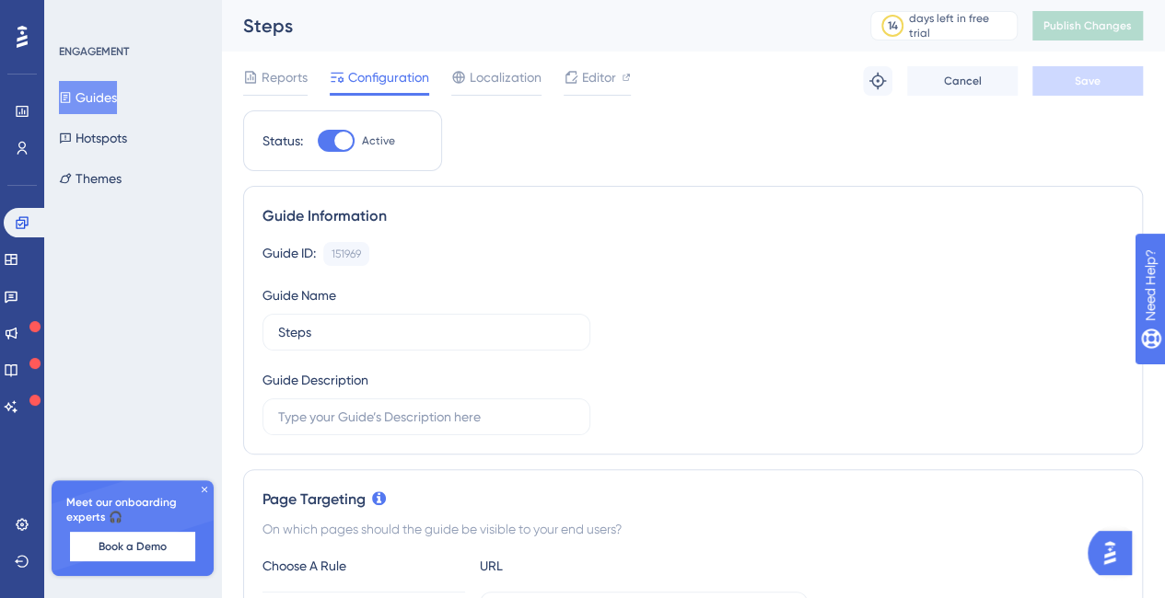
scroll to position [184, 0]
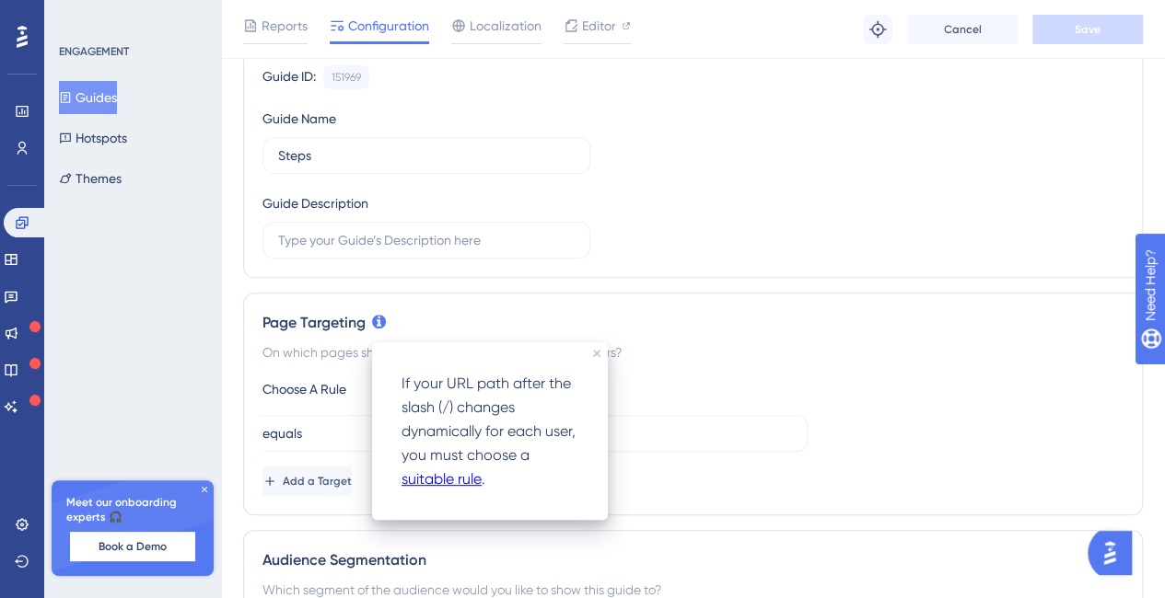
click at [436, 478] on link "suitable rule" at bounding box center [441, 480] width 80 height 24
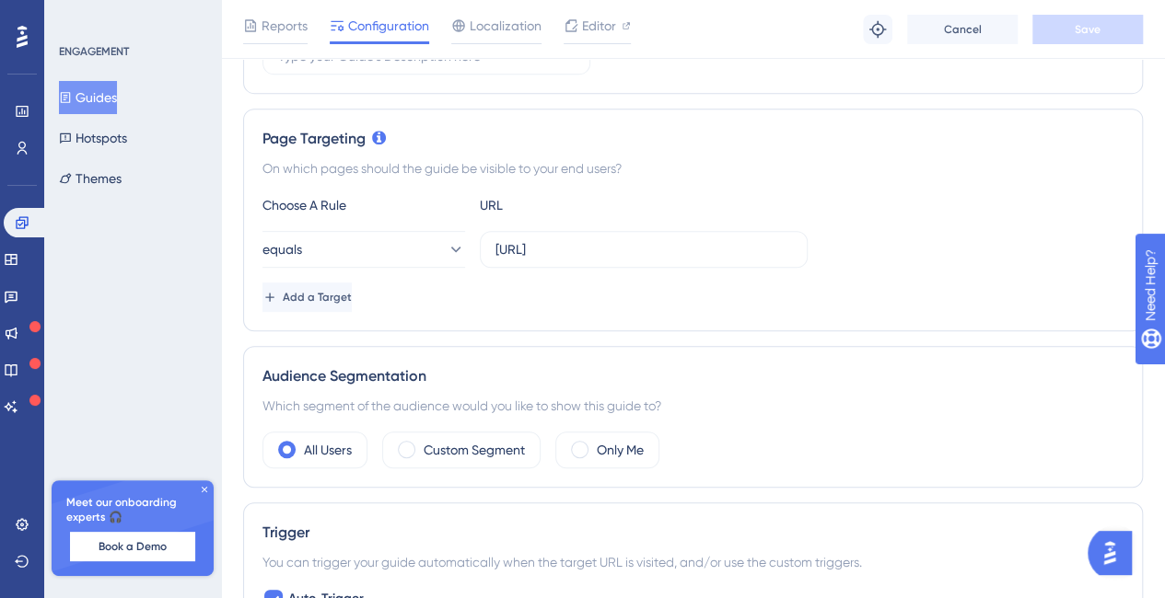
scroll to position [460, 0]
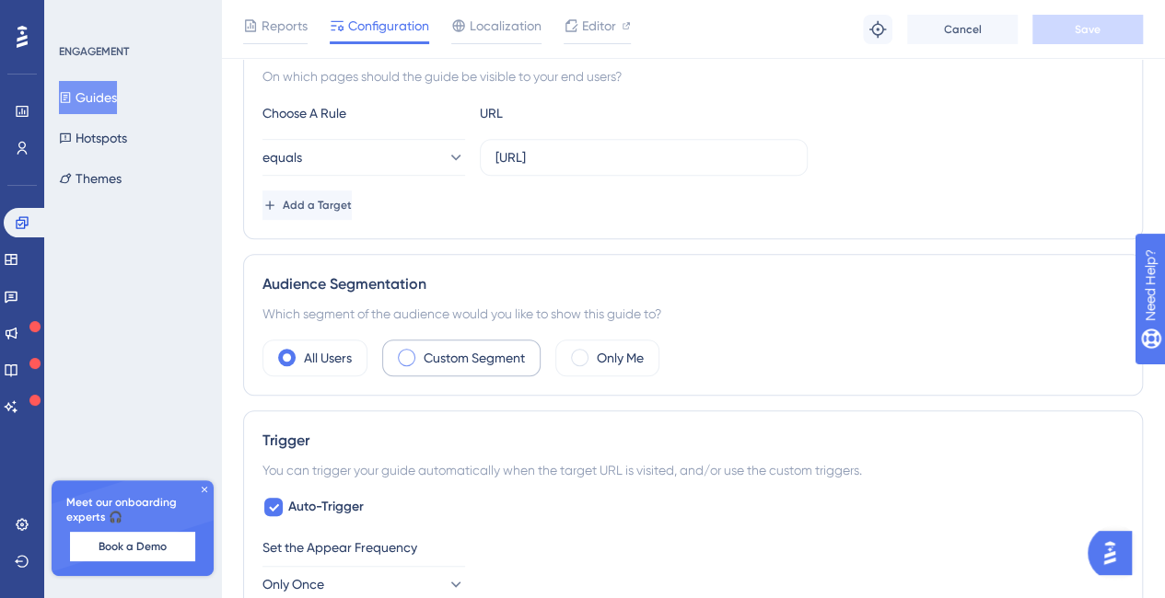
click at [398, 353] on span at bounding box center [406, 357] width 17 height 17
click at [421, 352] on input "radio" at bounding box center [421, 352] width 0 height 0
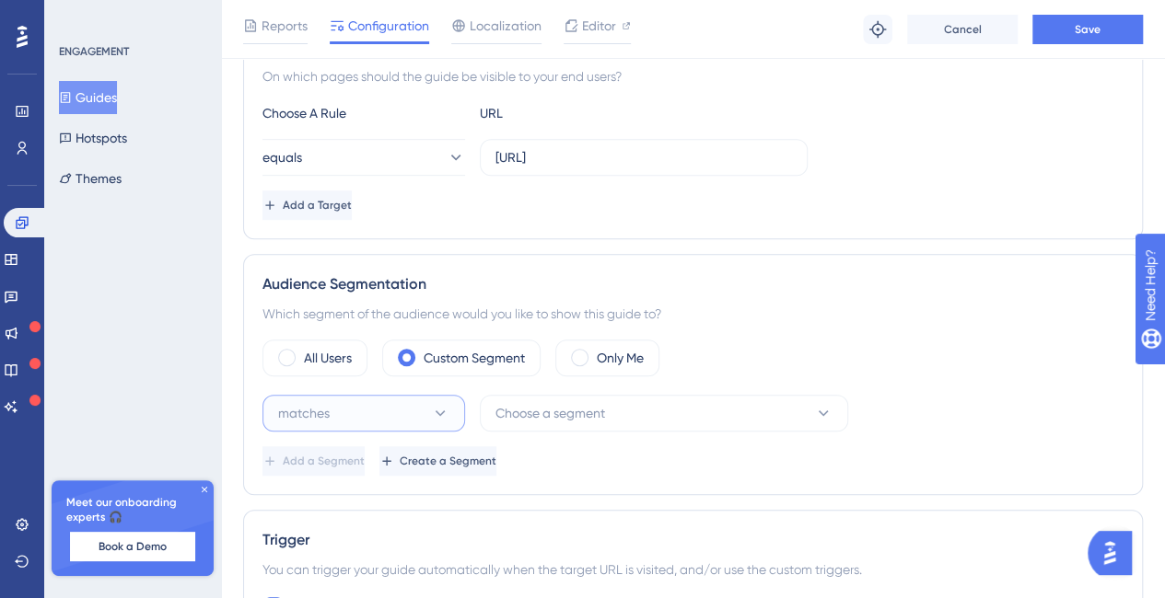
click at [387, 399] on button "matches" at bounding box center [363, 413] width 203 height 37
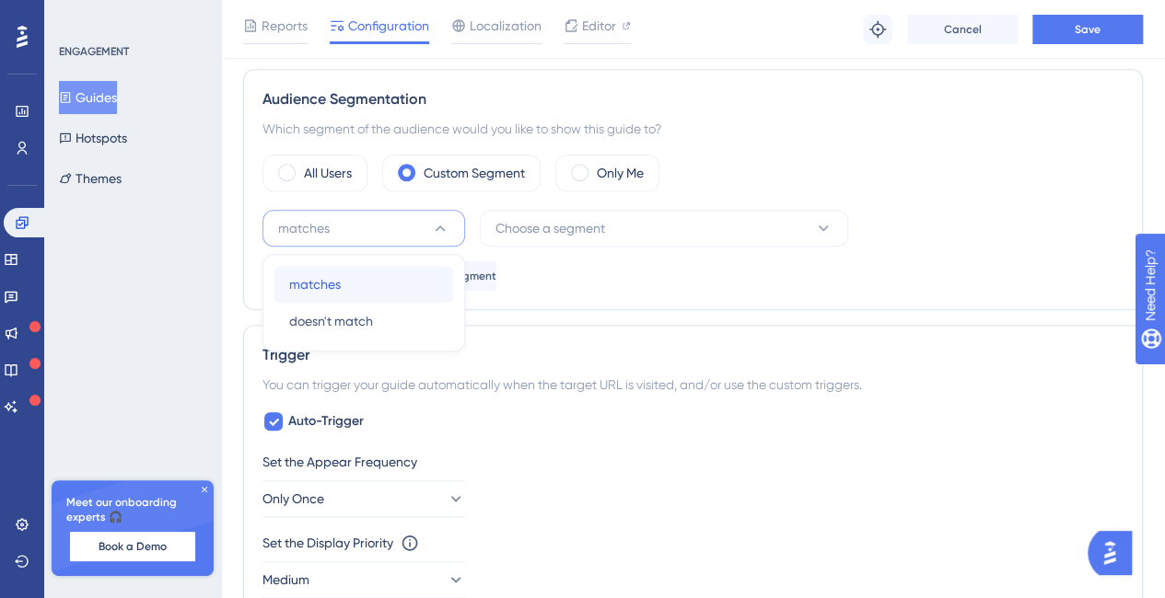
click at [399, 290] on div "matches matches" at bounding box center [363, 284] width 149 height 37
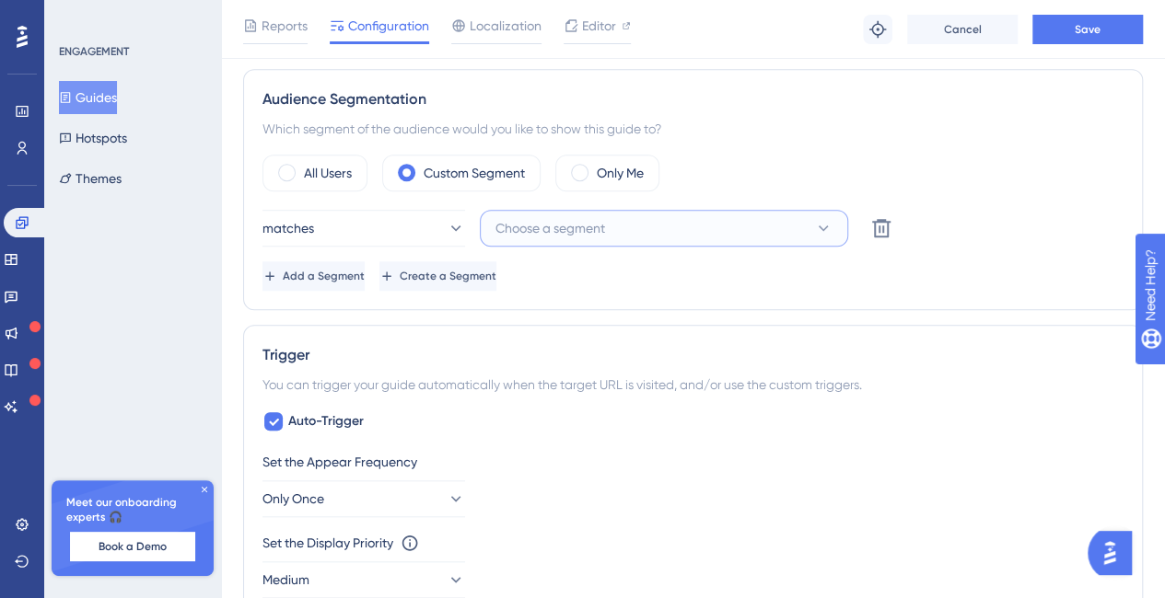
click at [674, 233] on button "Choose a segment" at bounding box center [664, 228] width 368 height 37
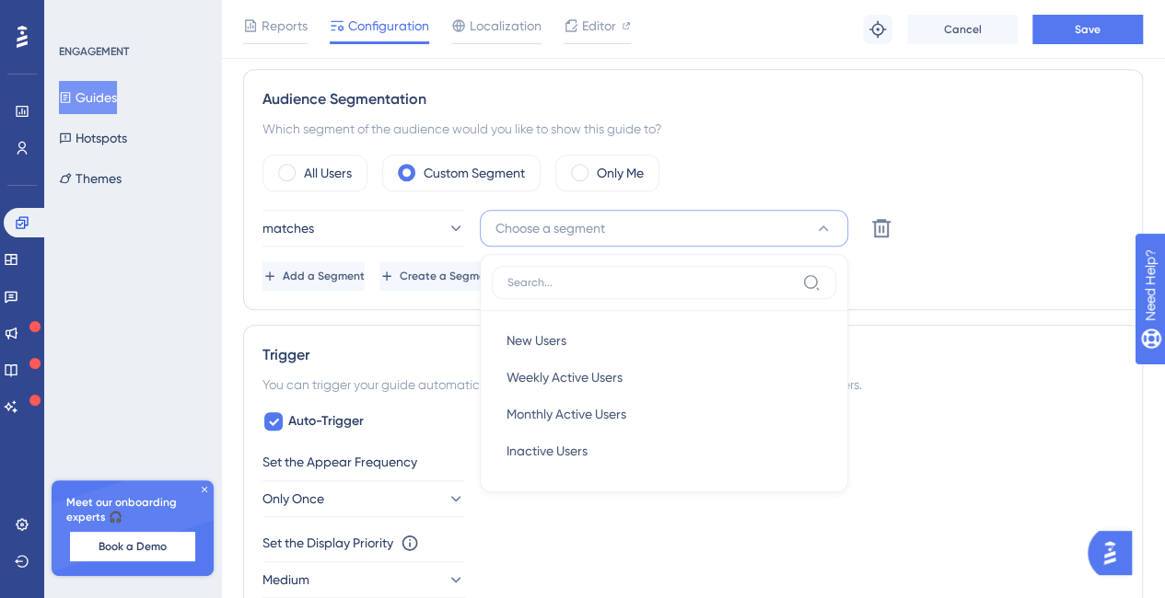
scroll to position [715, 0]
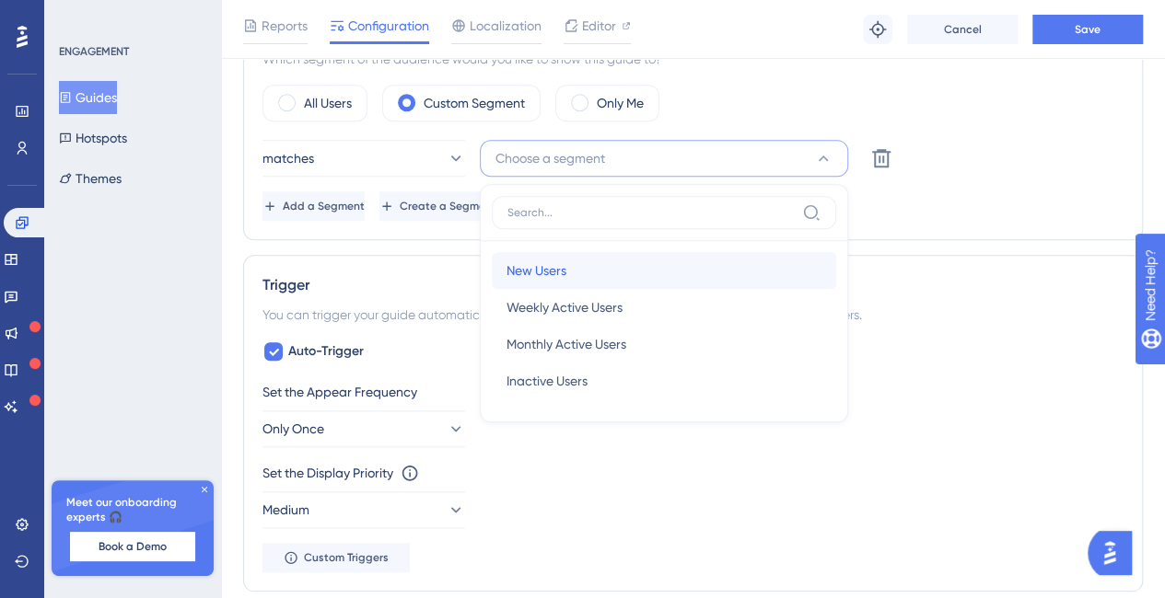
click at [632, 281] on div "New Users New Users" at bounding box center [663, 270] width 315 height 37
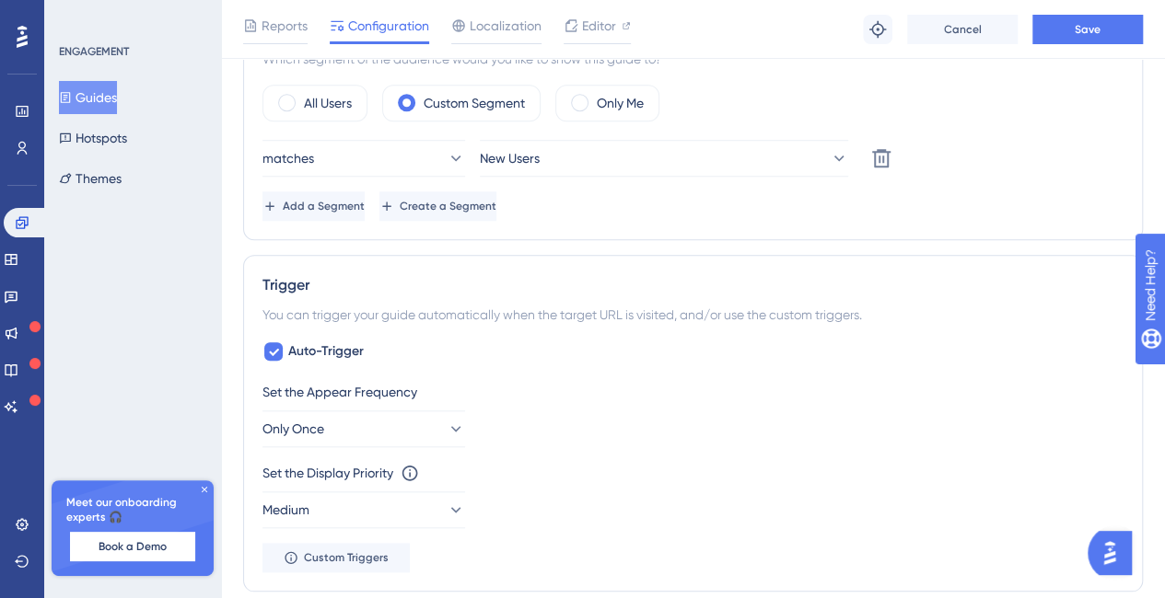
scroll to position [531, 0]
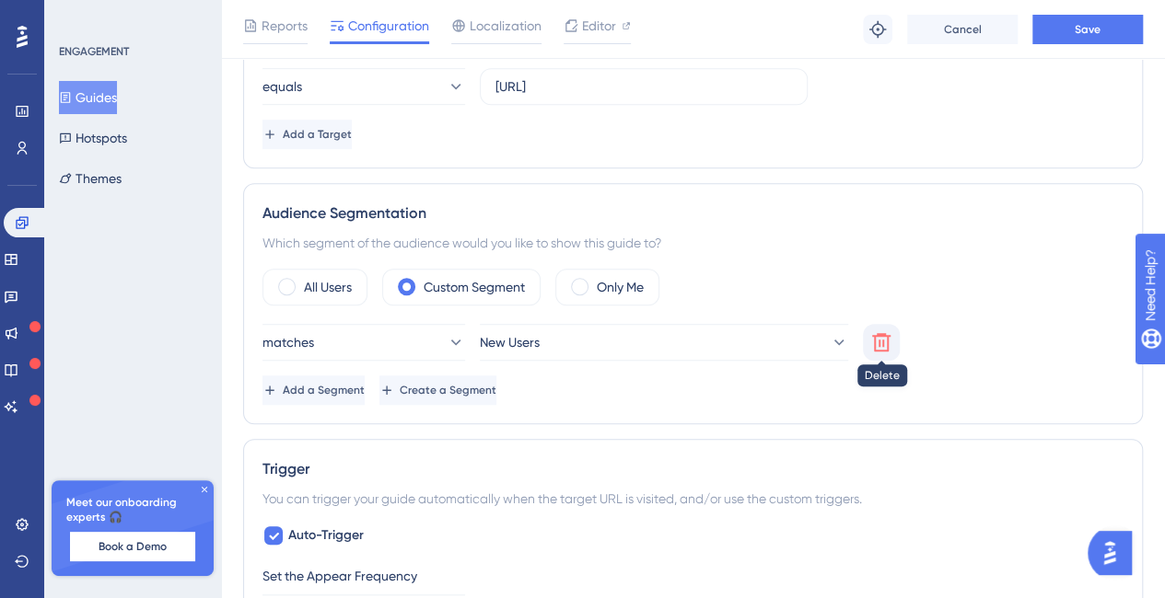
click at [877, 345] on icon at bounding box center [881, 342] width 22 height 22
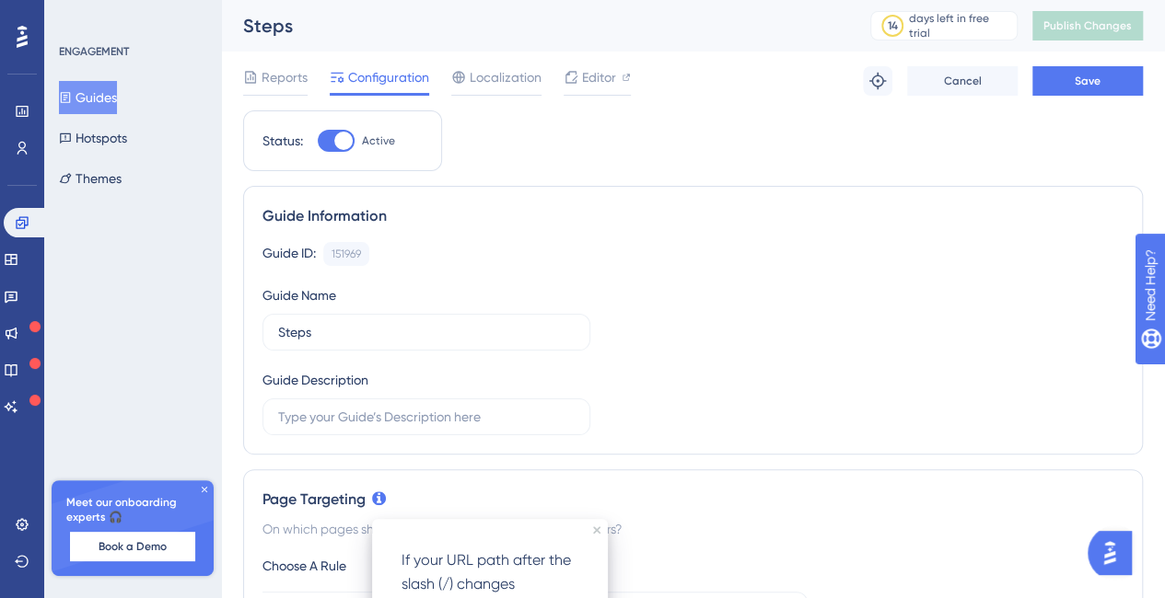
scroll to position [92, 0]
